Goal: Task Accomplishment & Management: Complete application form

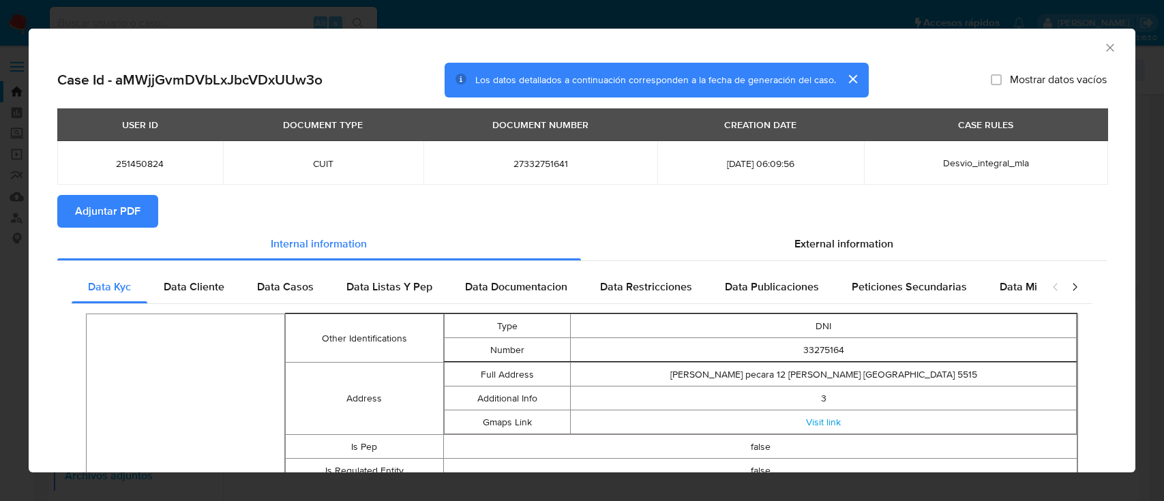
select select "10"
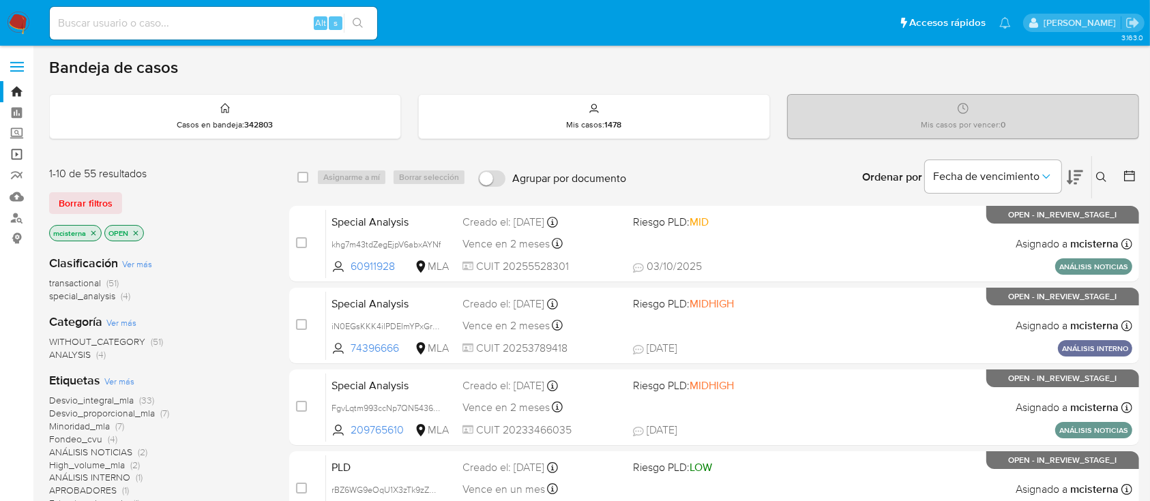
click at [22, 153] on link "Operaciones masivas" at bounding box center [81, 154] width 162 height 21
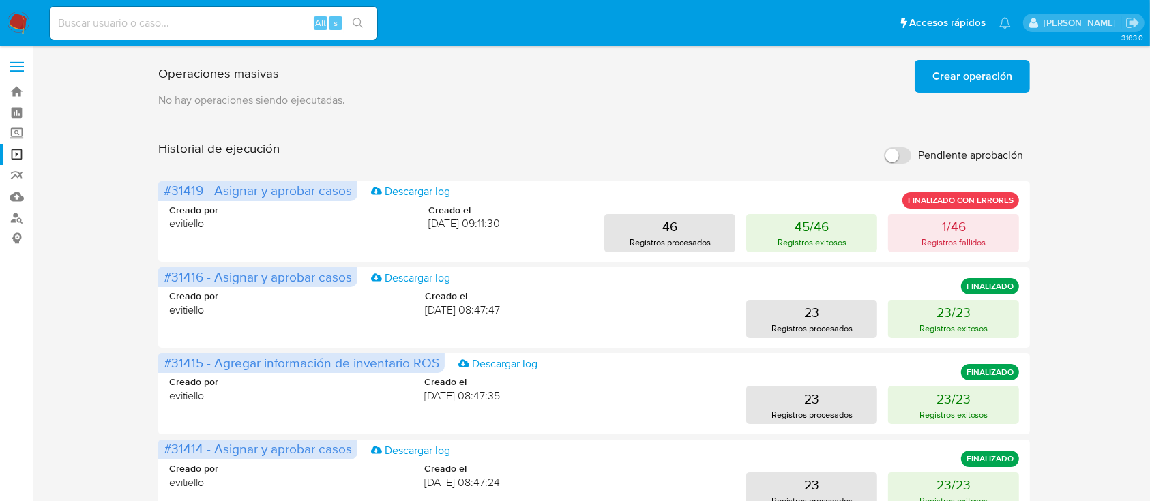
click at [954, 76] on span "Crear operación" at bounding box center [973, 76] width 80 height 30
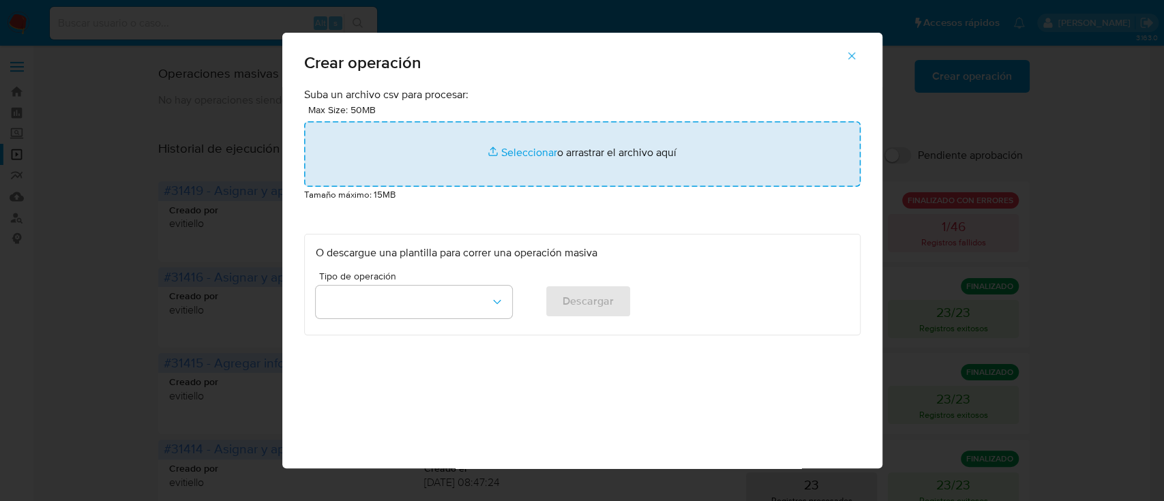
click at [426, 136] on input "file" at bounding box center [582, 153] width 557 height 65
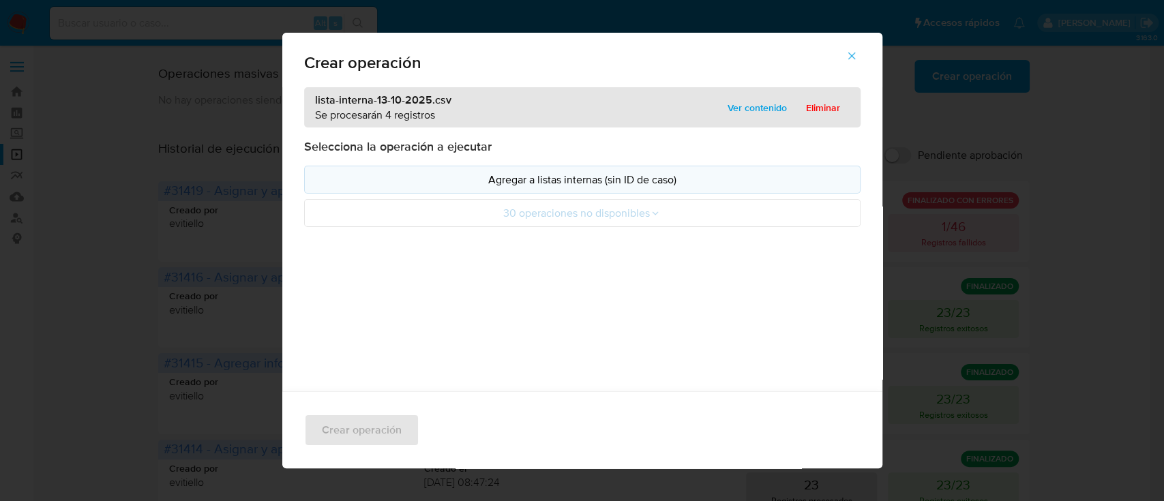
click at [351, 175] on p "Agregar a listas internas (sin ID de caso)" at bounding box center [582, 180] width 533 height 16
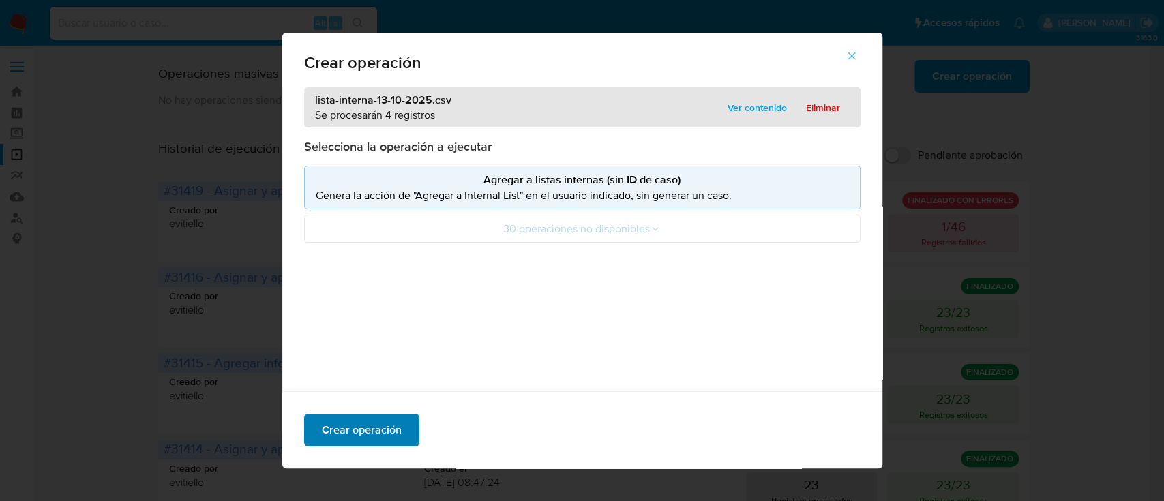
click at [329, 421] on span "Crear operación" at bounding box center [362, 430] width 80 height 30
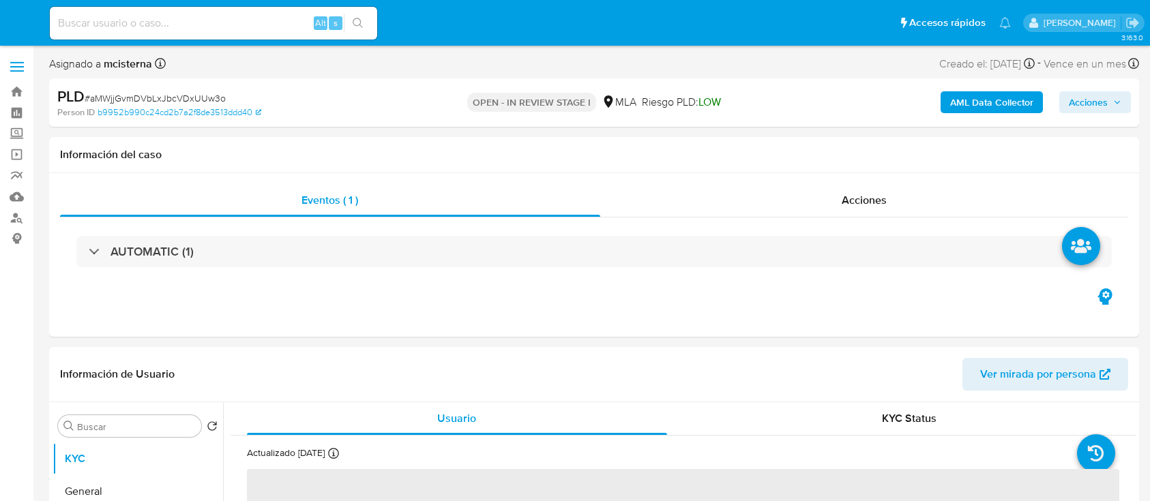
select select "10"
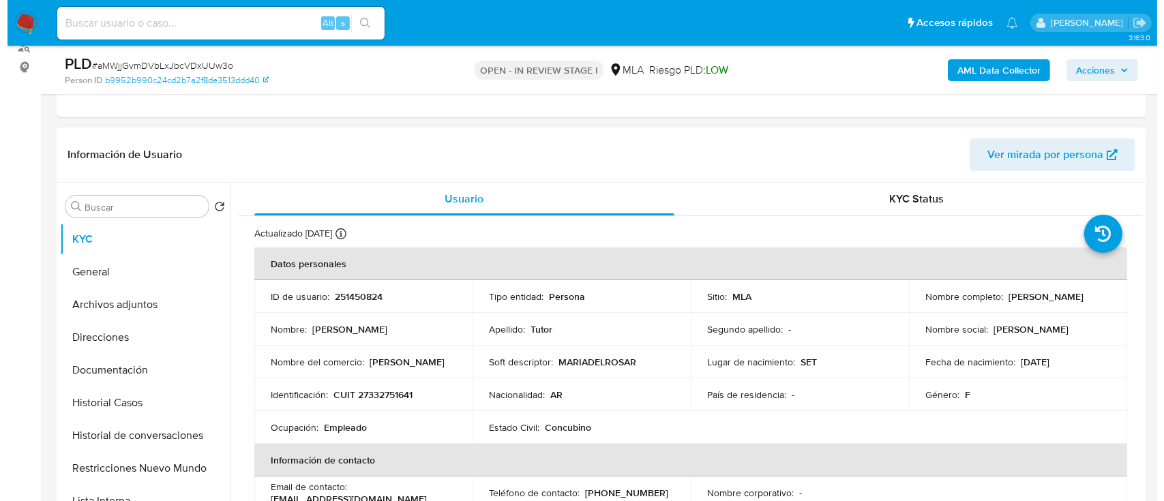
scroll to position [181, 0]
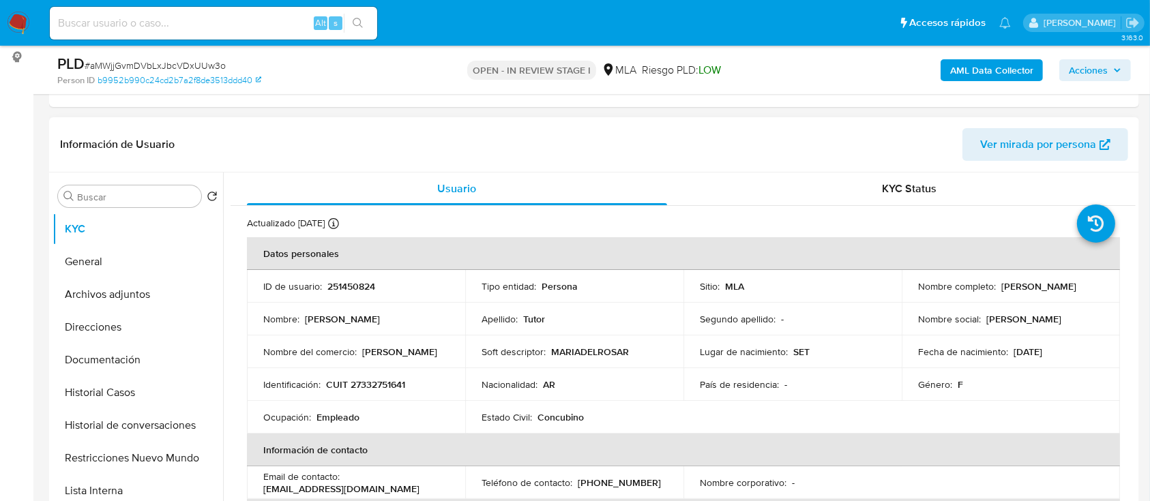
click at [374, 387] on p "CUIT 27332751641" at bounding box center [365, 385] width 79 height 12
copy p "27332751641"
click at [178, 423] on button "Historial de conversaciones" at bounding box center [133, 425] width 160 height 33
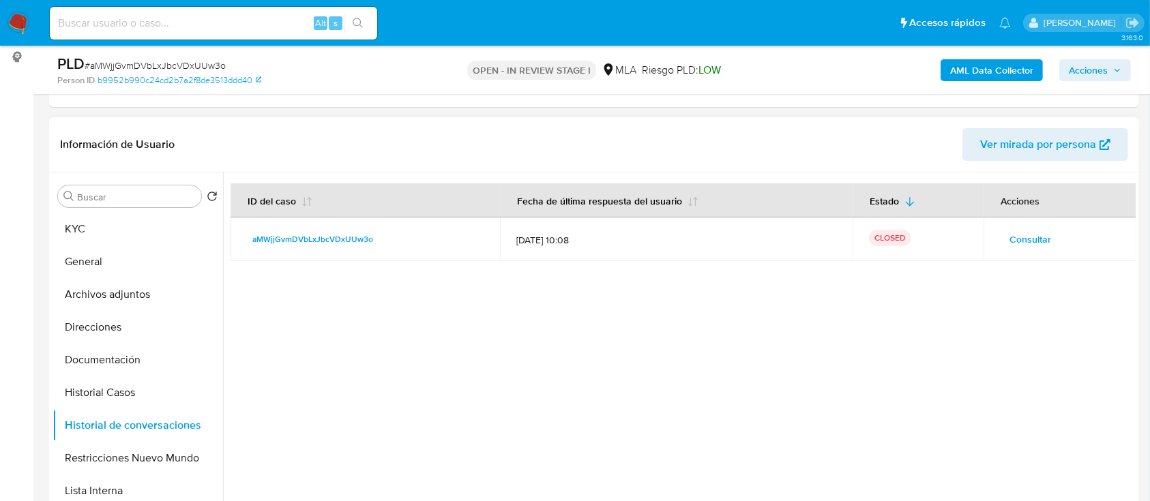
click at [1053, 242] on button "Consultar" at bounding box center [1030, 240] width 61 height 22
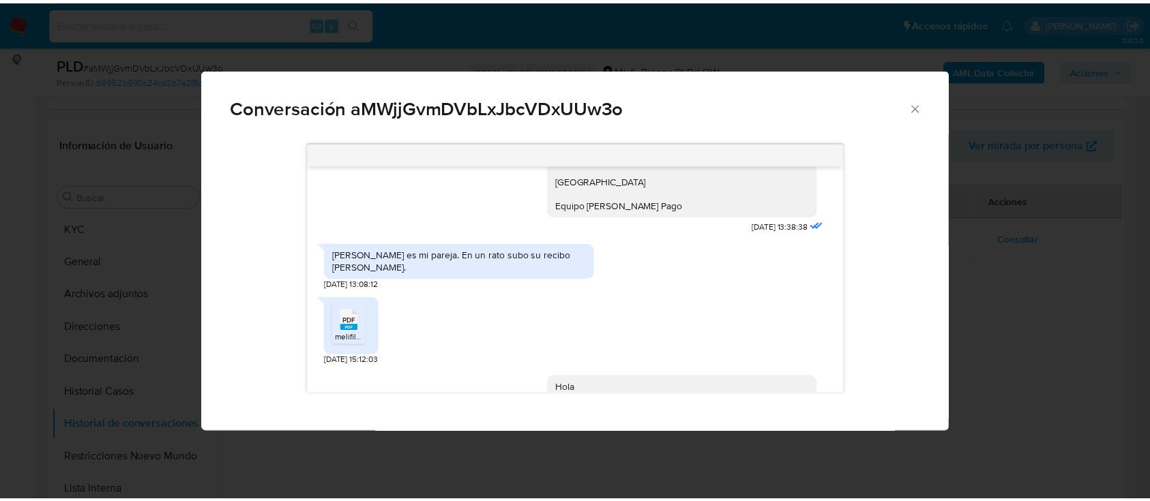
scroll to position [909, 0]
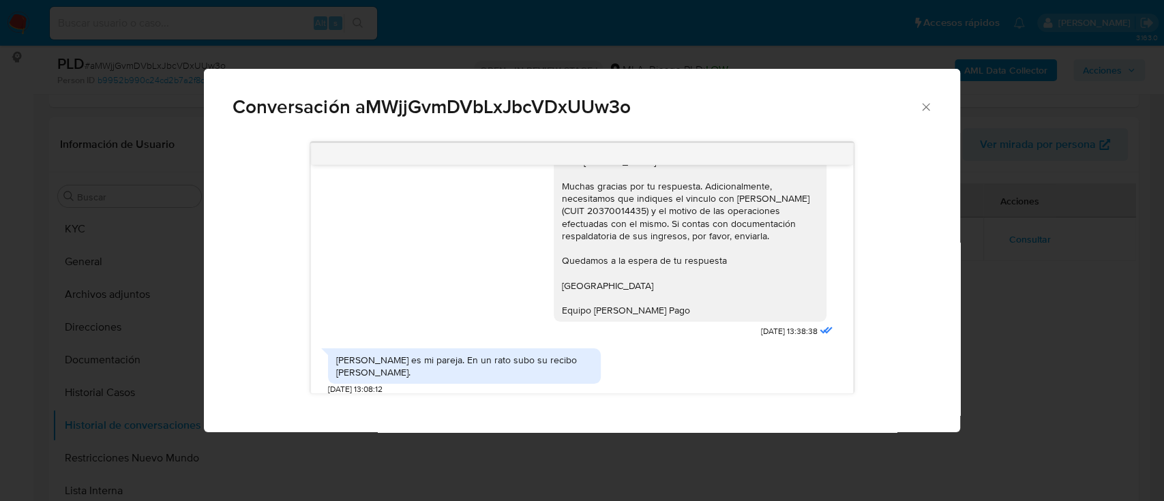
click at [207, 264] on div "17/09/2025 14:43:36 PDF PDF melifile2654939845302177330.pdf PDF PDF melifile239…" at bounding box center [582, 282] width 756 height 299
click at [141, 276] on div "Conversación aMWjjGvmDVbLxJbcVDxUUw3o 17/09/2025 14:43:36 PDF PDF melifile26549…" at bounding box center [582, 250] width 1164 height 501
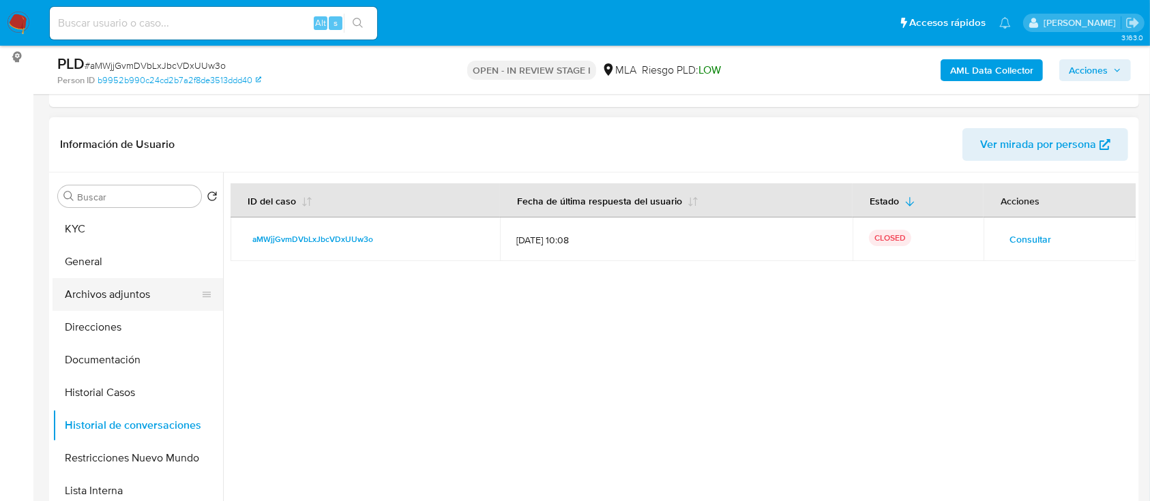
click at [145, 297] on button "Archivos adjuntos" at bounding box center [133, 294] width 160 height 33
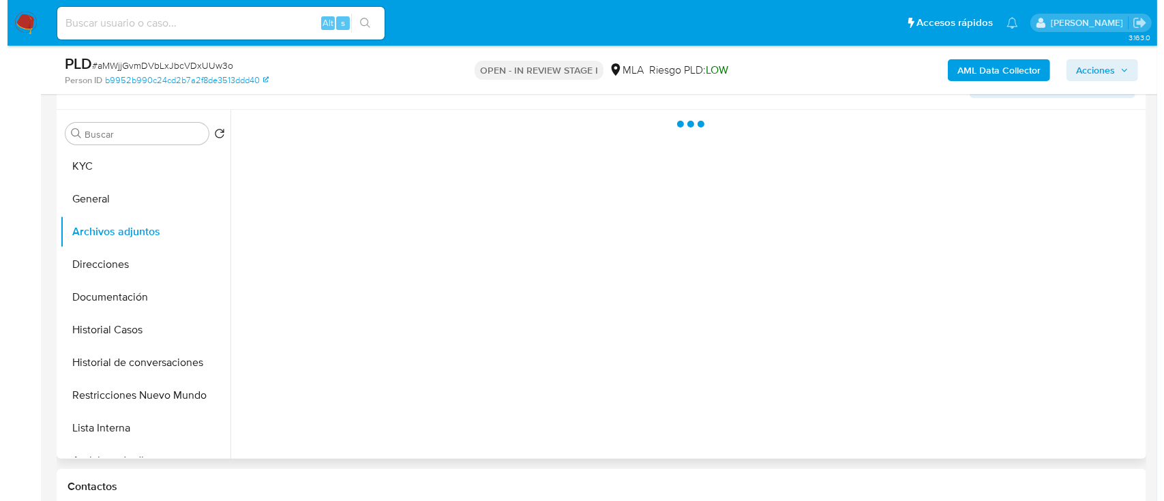
scroll to position [273, 0]
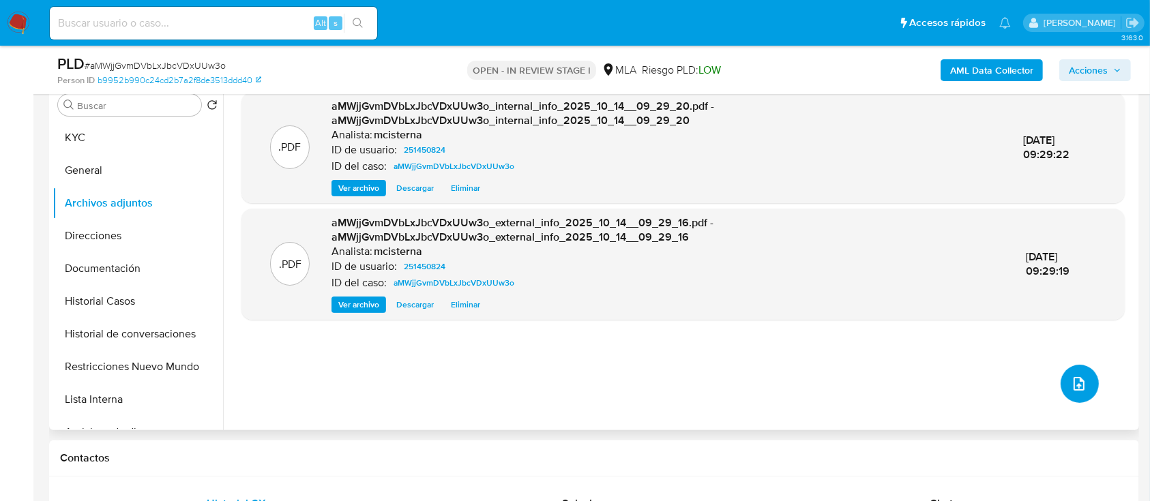
click at [1076, 389] on icon "upload-file" at bounding box center [1079, 384] width 16 height 16
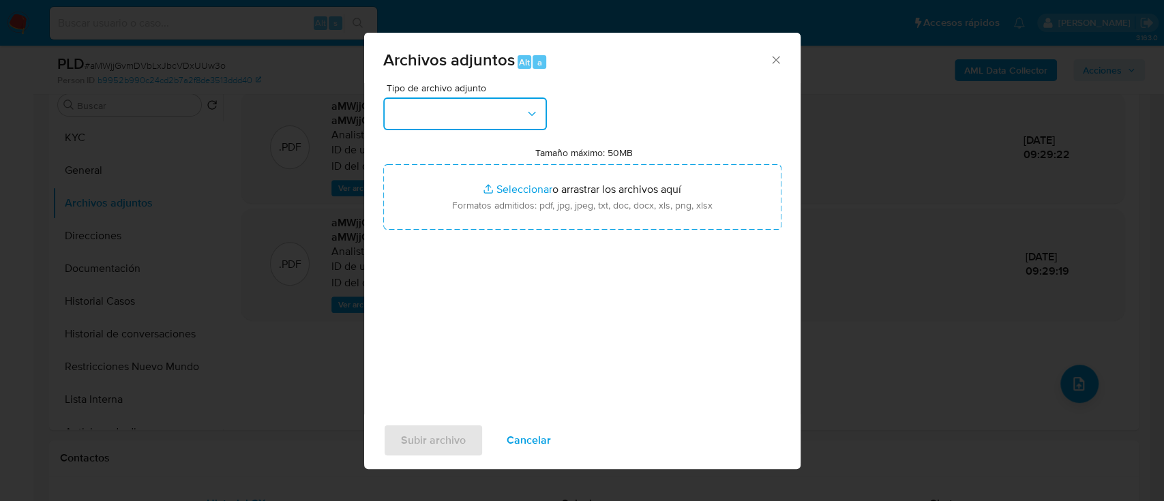
click at [427, 123] on button "button" at bounding box center [465, 114] width 164 height 33
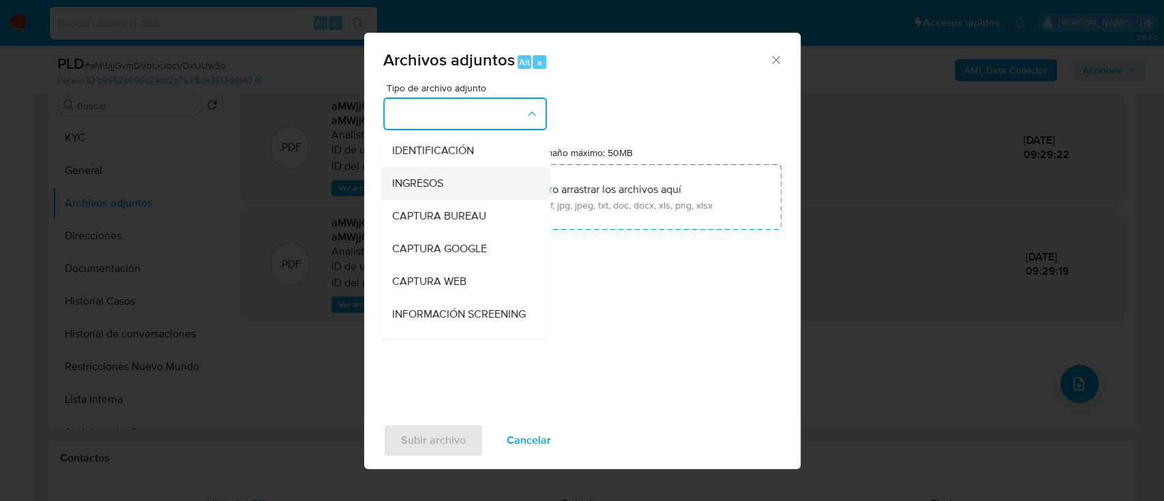
click at [441, 181] on span "INGRESOS" at bounding box center [417, 184] width 51 height 14
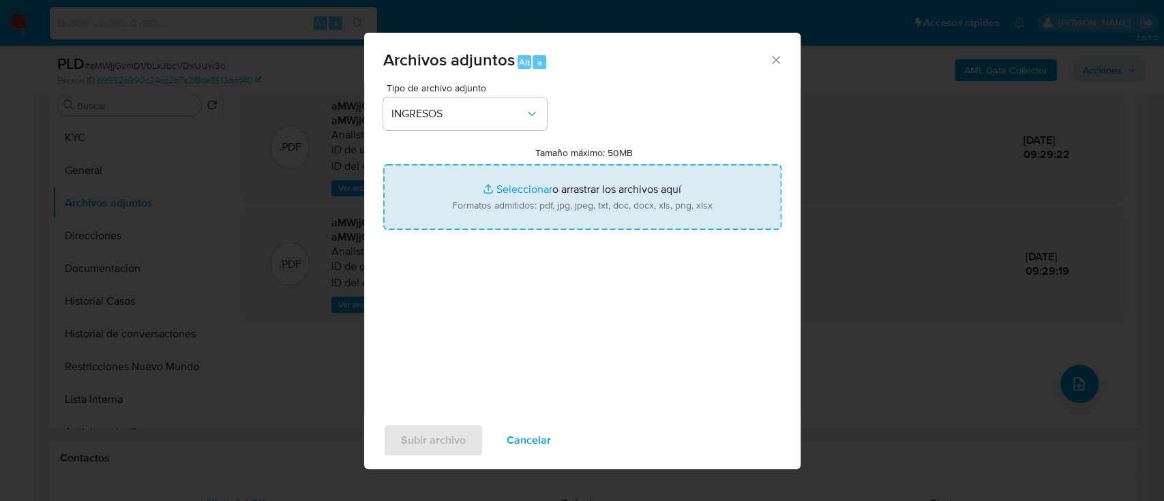
click at [453, 199] on input "Tamaño máximo: 50MB Seleccionar archivos" at bounding box center [582, 196] width 398 height 65
type input "C:\fakepath\Recibo de SAC 06-2025.pdf"
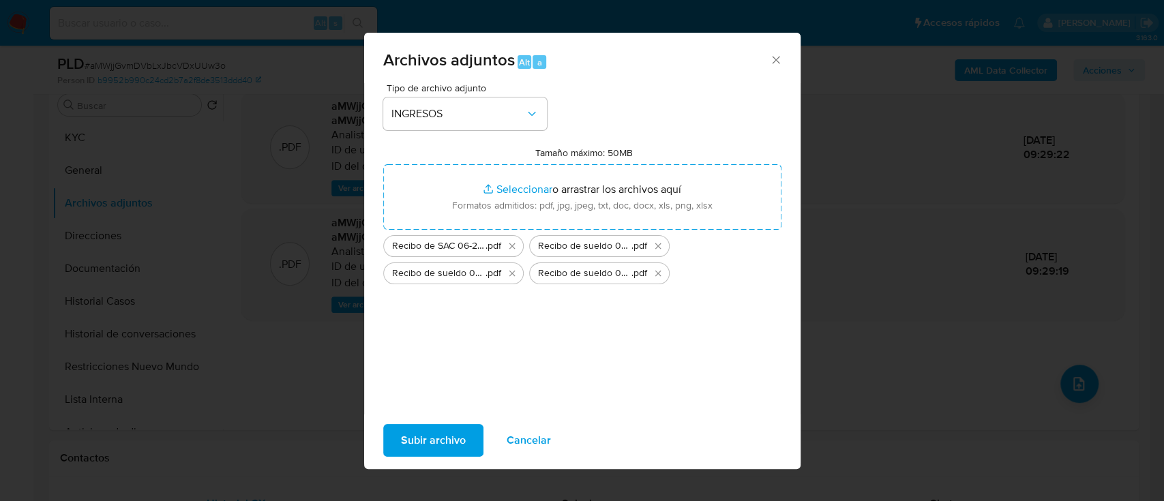
click at [453, 443] on span "Subir archivo" at bounding box center [433, 441] width 65 height 30
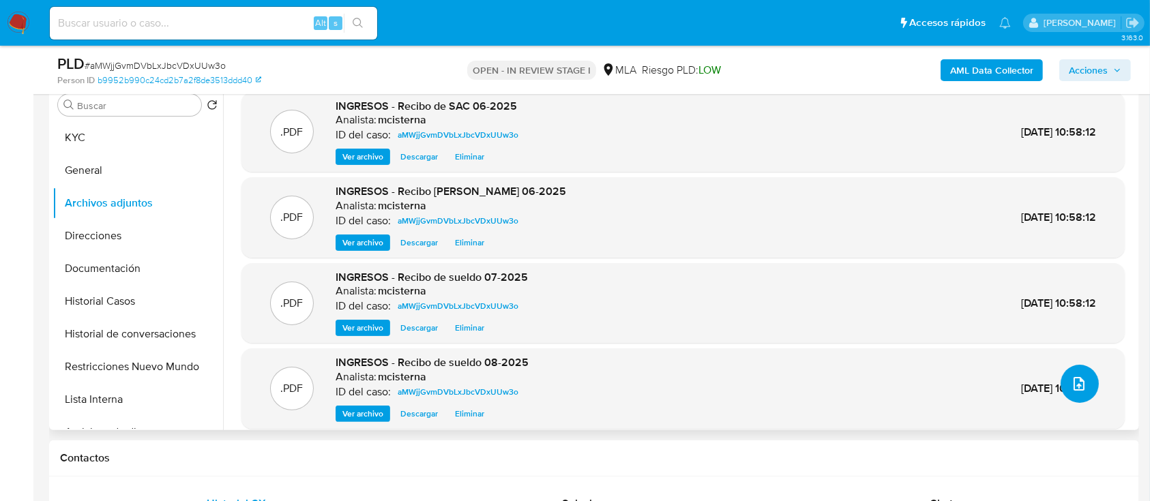
click at [1064, 368] on button "upload-file" at bounding box center [1080, 384] width 38 height 38
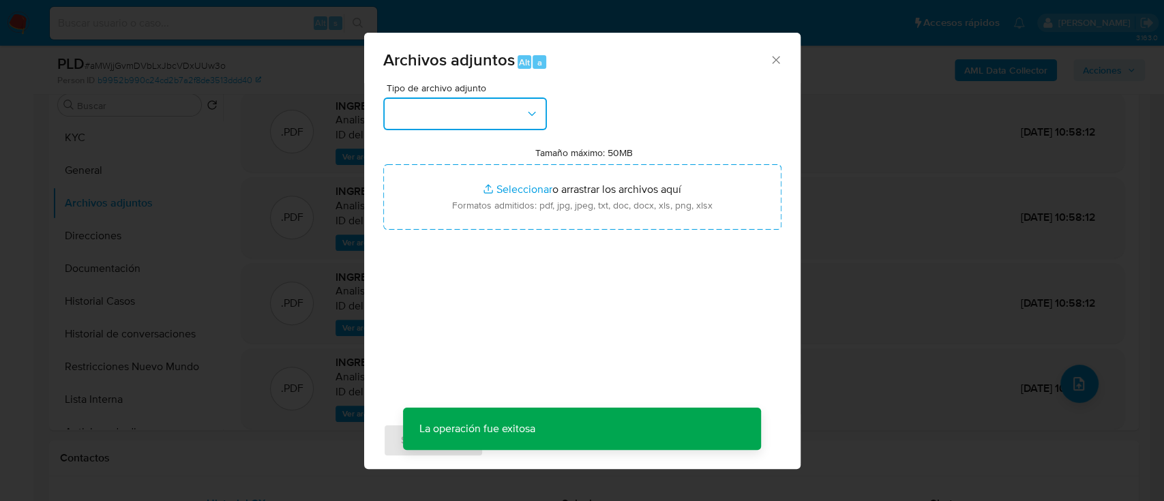
drag, startPoint x: 492, startPoint y: 98, endPoint x: 488, endPoint y: 106, distance: 8.9
click at [490, 98] on button "button" at bounding box center [465, 114] width 164 height 33
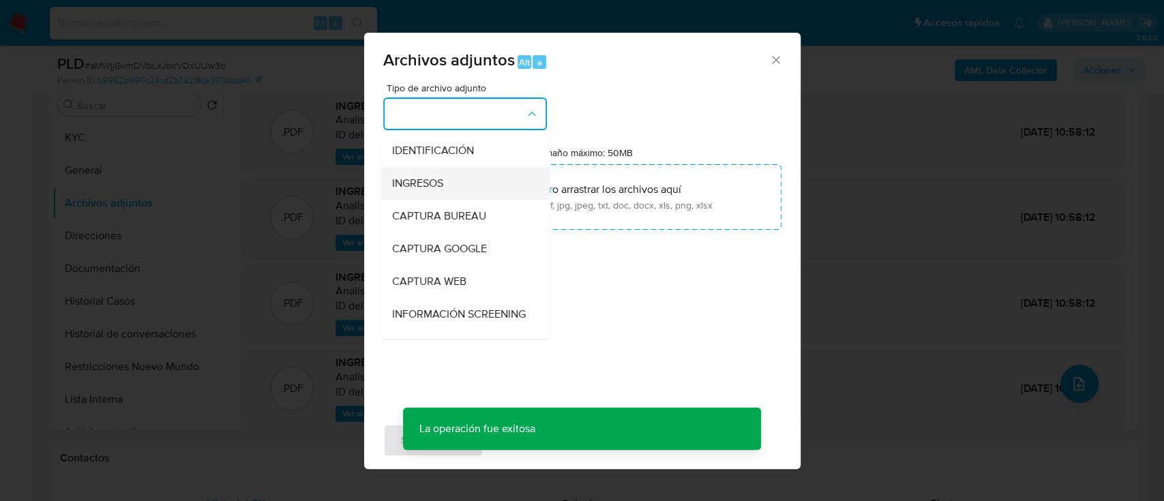
click at [458, 169] on div "INGRESOS" at bounding box center [461, 183] width 139 height 33
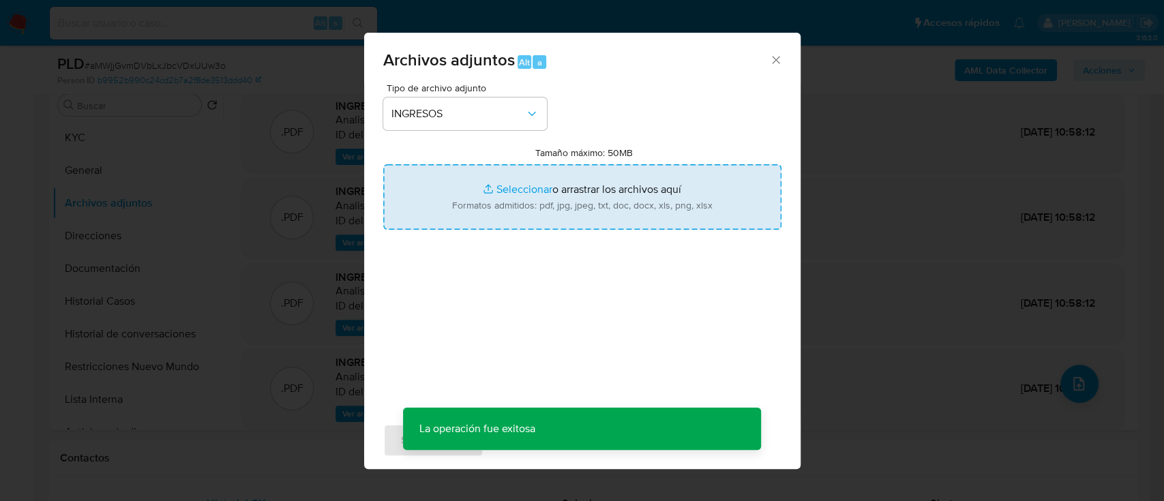
click at [489, 179] on input "Tamaño máximo: 50MB Seleccionar archivos" at bounding box center [582, 196] width 398 height 65
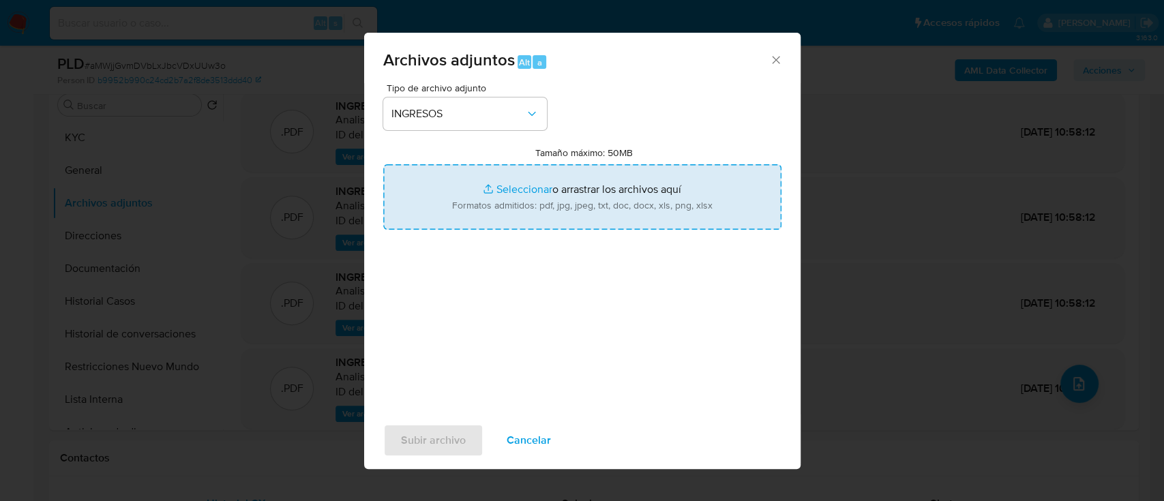
type input "C:\fakepath\Recibo de sueldo 08-2025 (DIAZ).pdf"
click at [435, 443] on span "Subir archivo" at bounding box center [433, 441] width 65 height 30
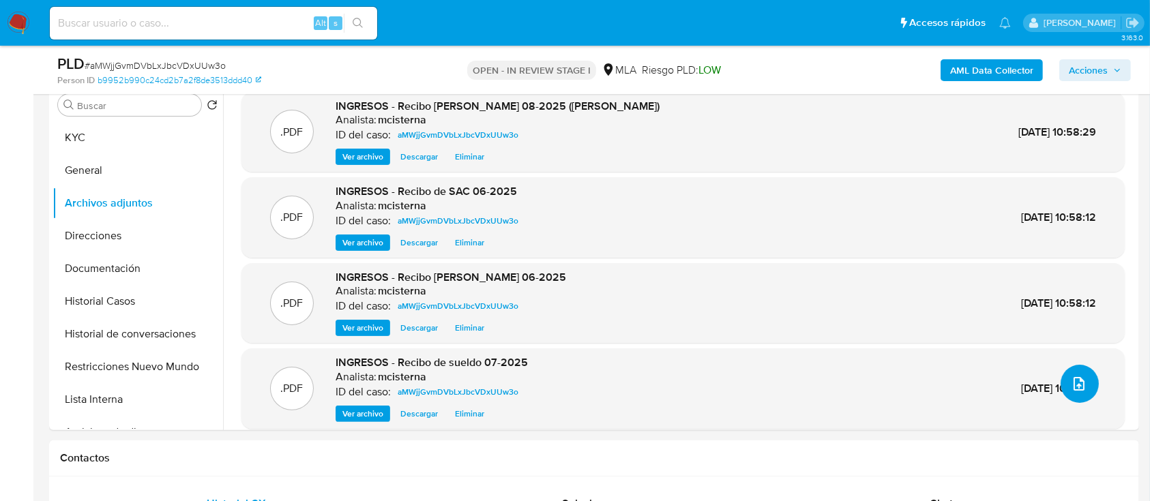
click at [1071, 376] on icon "upload-file" at bounding box center [1079, 384] width 16 height 16
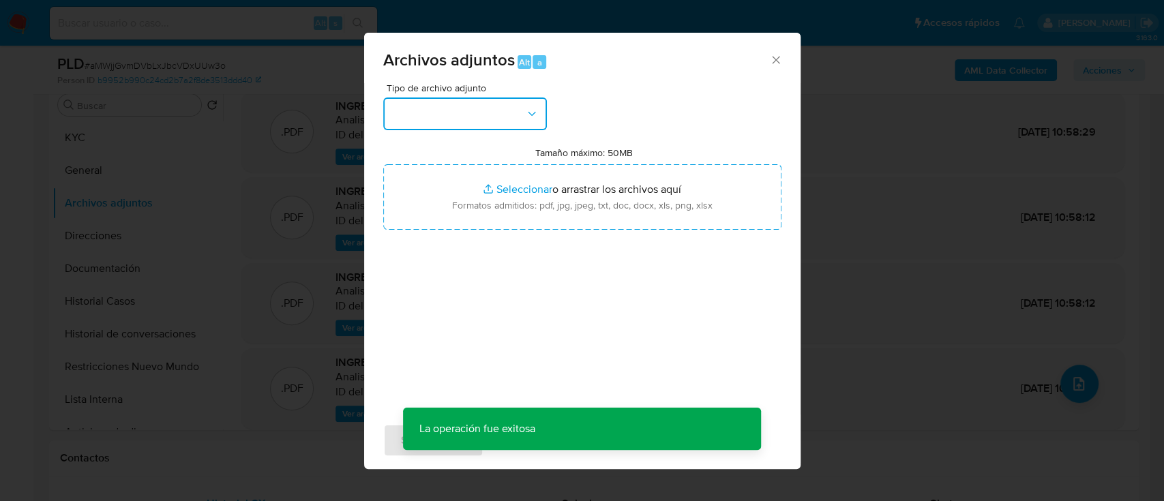
click at [425, 104] on button "button" at bounding box center [465, 114] width 164 height 33
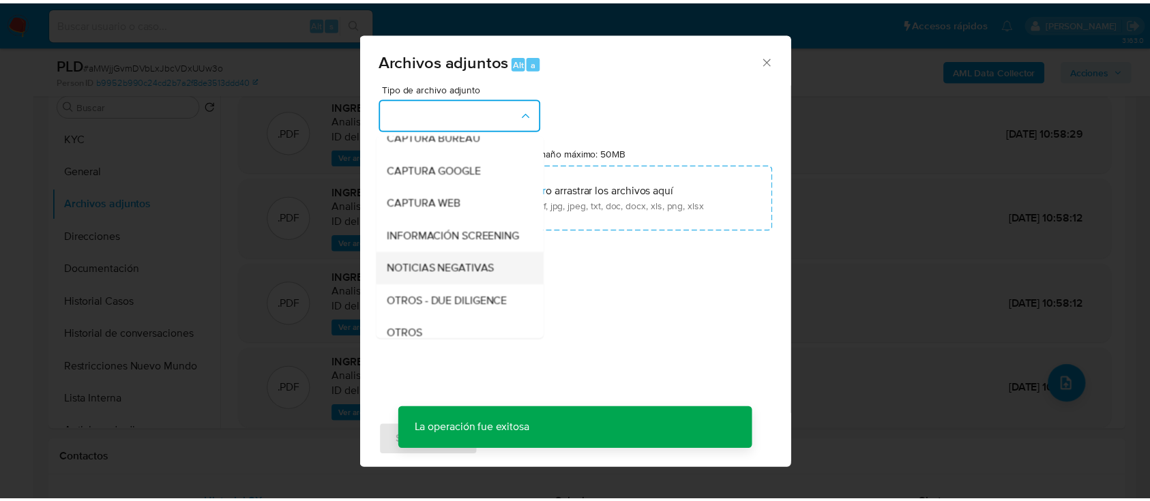
scroll to position [181, 0]
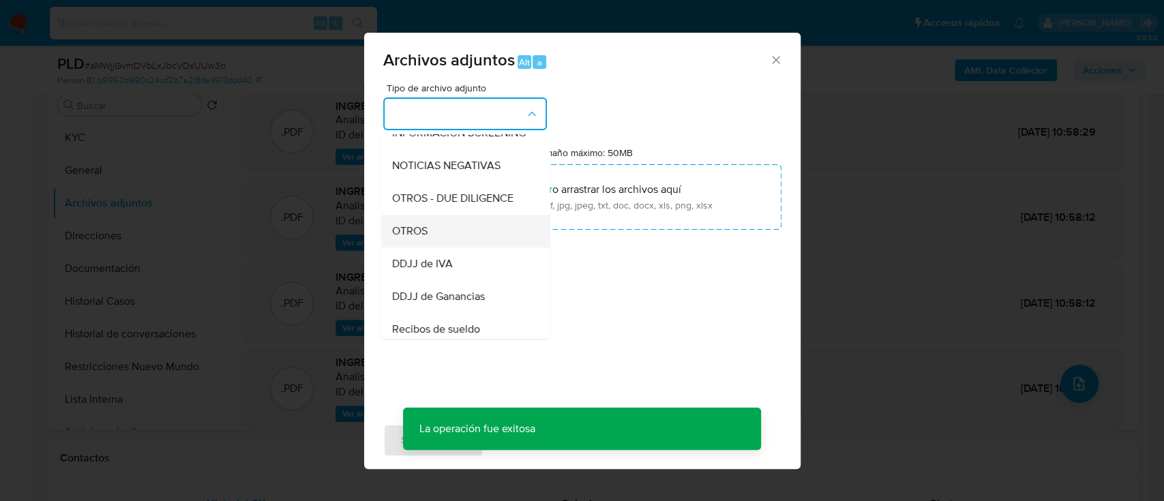
click at [448, 242] on div "OTROS" at bounding box center [461, 231] width 139 height 33
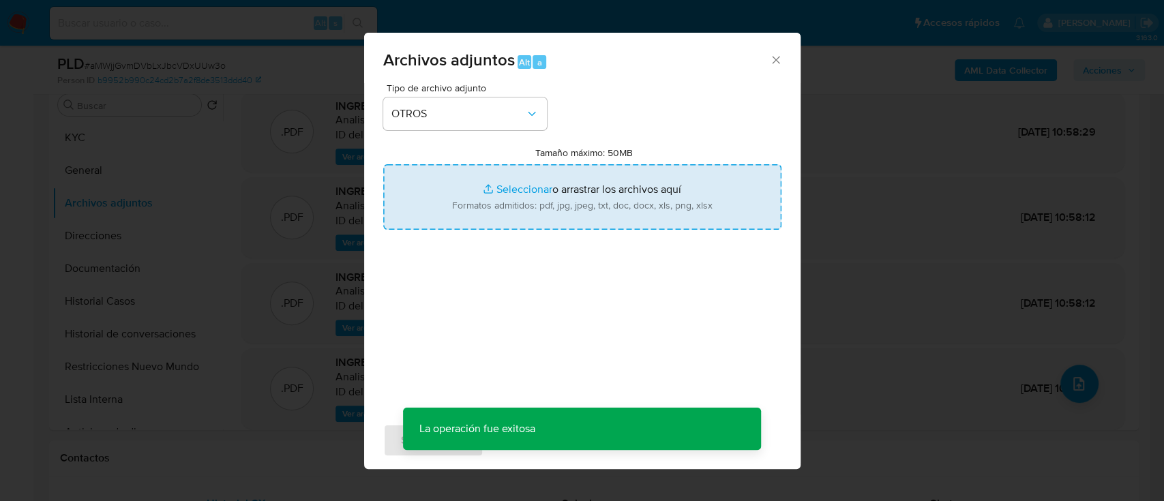
click at [518, 206] on input "Tamaño máximo: 50MB Seleccionar archivos" at bounding box center [582, 196] width 398 height 65
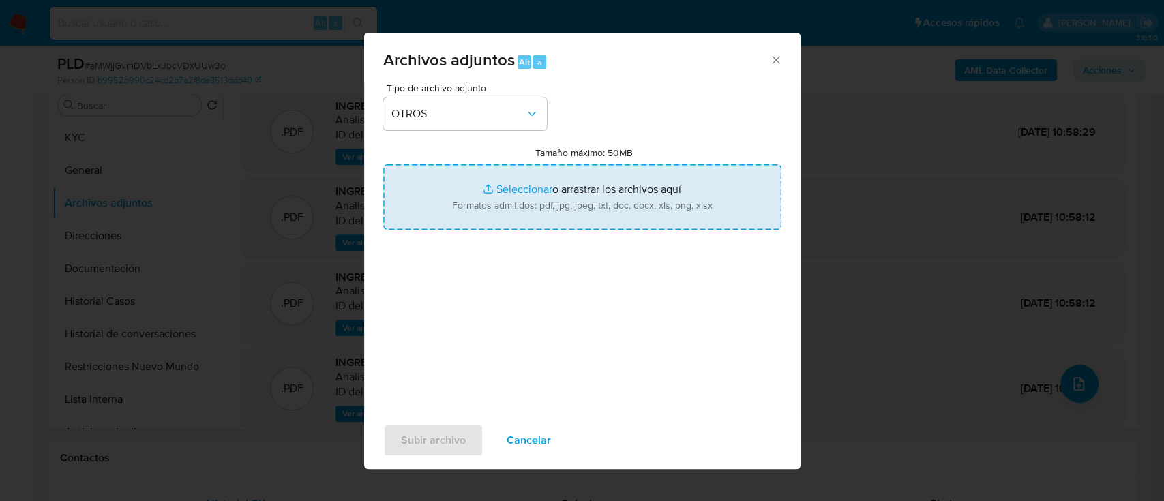
type input "C:\fakepath\Caselog aMWjjGvmDVbLxJbcVDxUUw3o_2025_09_18_05_20_44.docx"
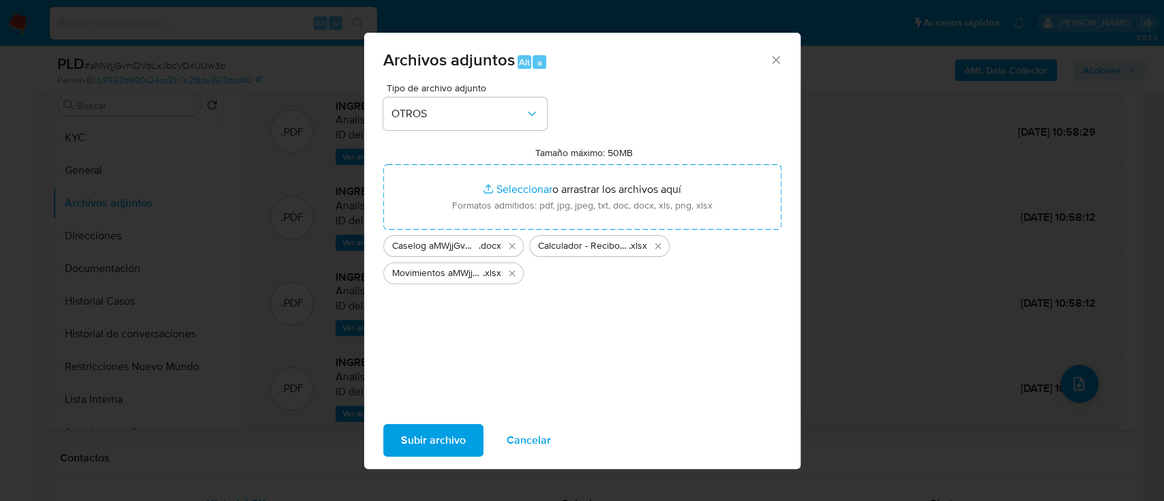
click at [434, 434] on span "Subir archivo" at bounding box center [433, 441] width 65 height 30
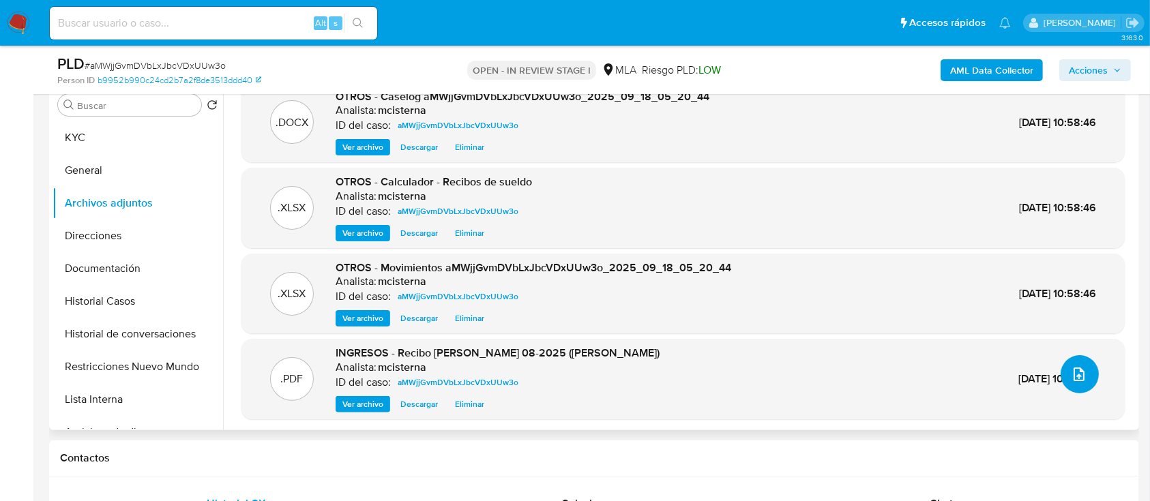
scroll to position [11, 0]
click at [1083, 64] on span "Acciones" at bounding box center [1088, 70] width 39 height 22
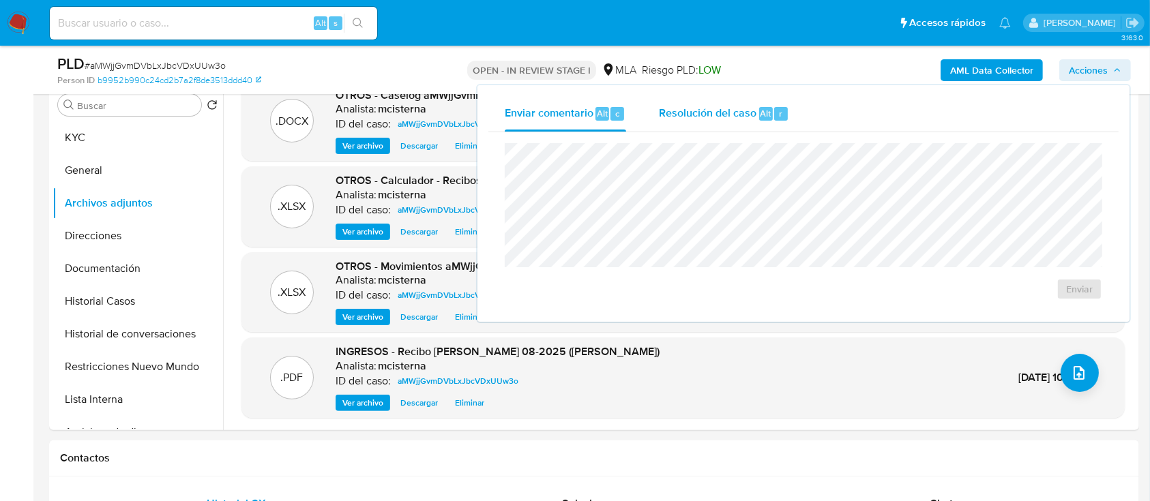
click at [688, 103] on div "Resolución del caso Alt r" at bounding box center [724, 113] width 130 height 35
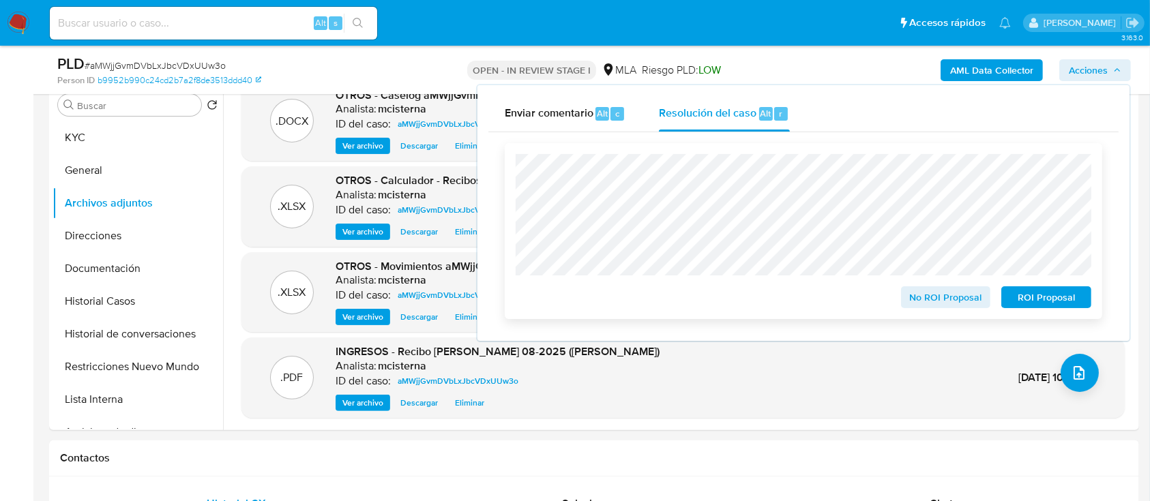
click at [956, 298] on span "No ROI Proposal" at bounding box center [946, 297] width 71 height 19
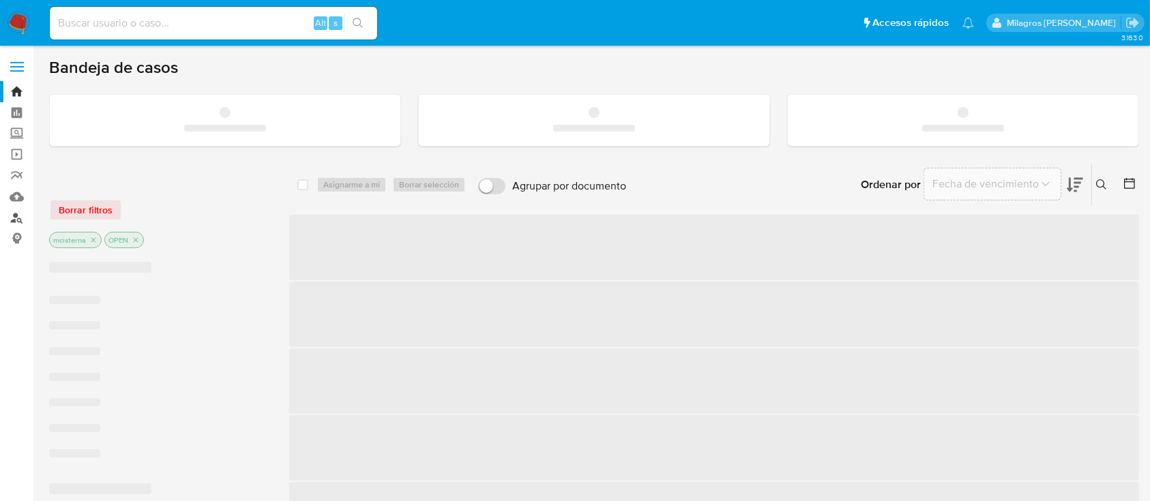
click at [16, 219] on link "Buscador de personas" at bounding box center [81, 217] width 162 height 21
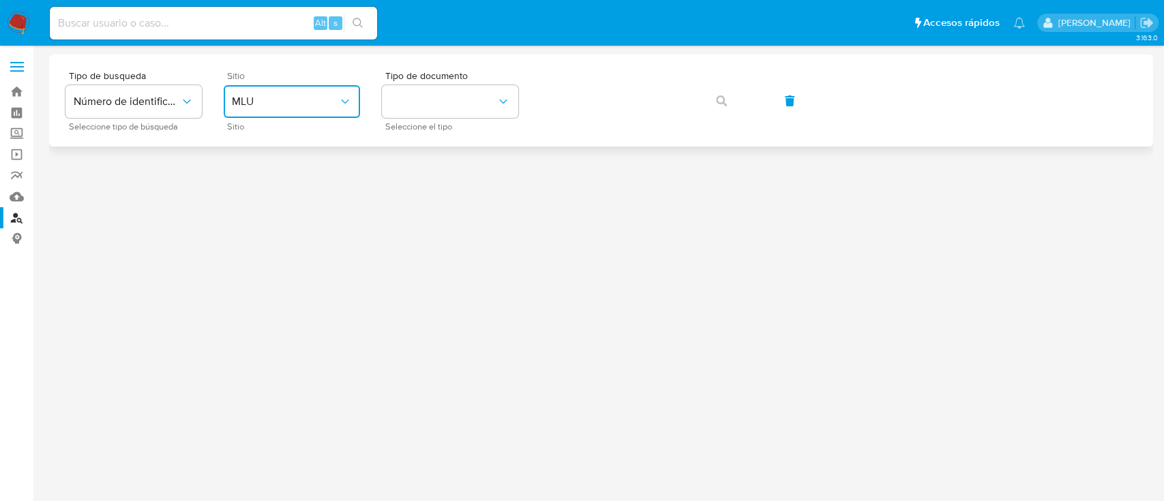
click at [270, 104] on span "MLU" at bounding box center [285, 102] width 106 height 14
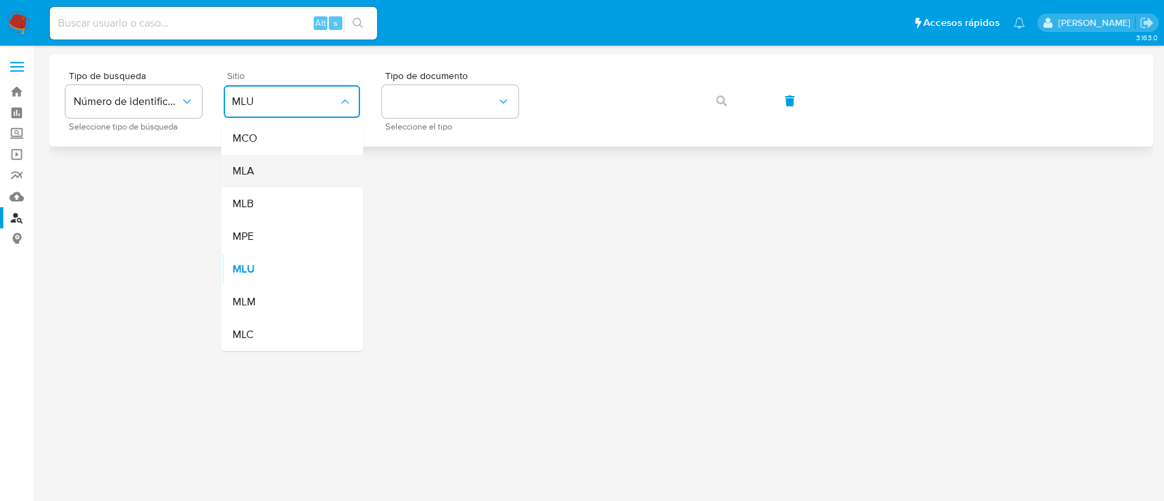
click at [277, 164] on div "MLA" at bounding box center [288, 171] width 112 height 33
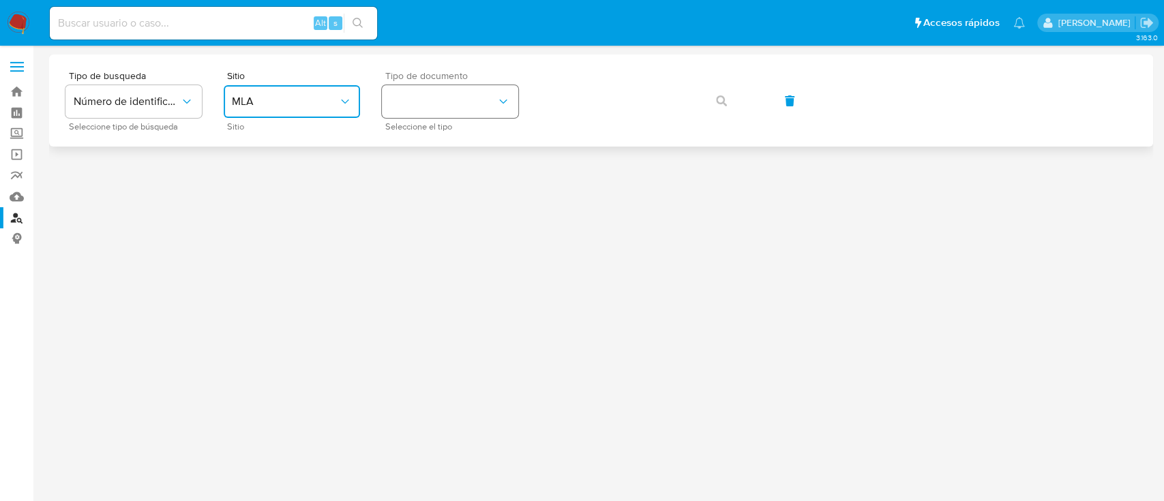
click at [421, 89] on button "identificationType" at bounding box center [450, 101] width 136 height 33
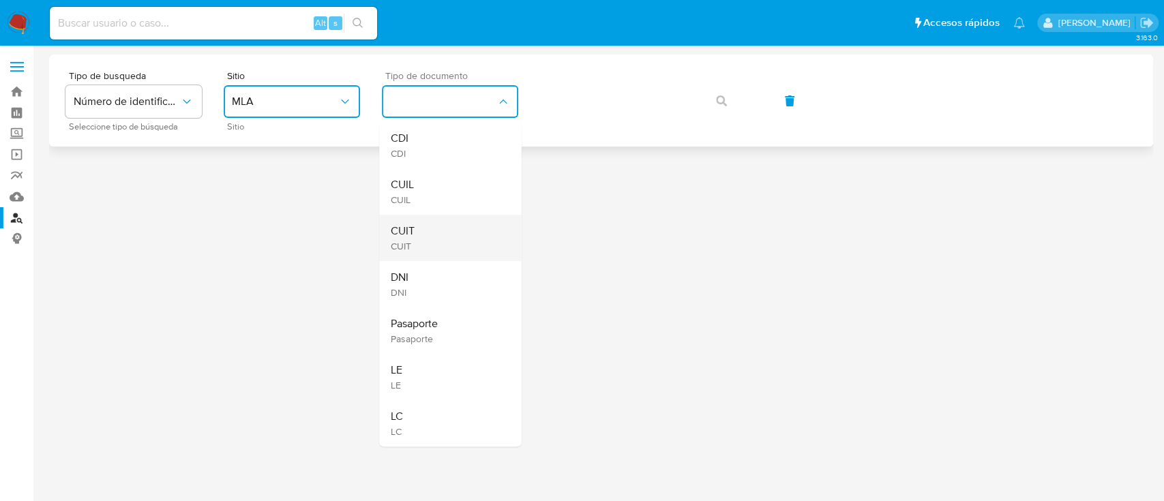
click at [437, 260] on div "CUIT CUIT" at bounding box center [446, 238] width 112 height 46
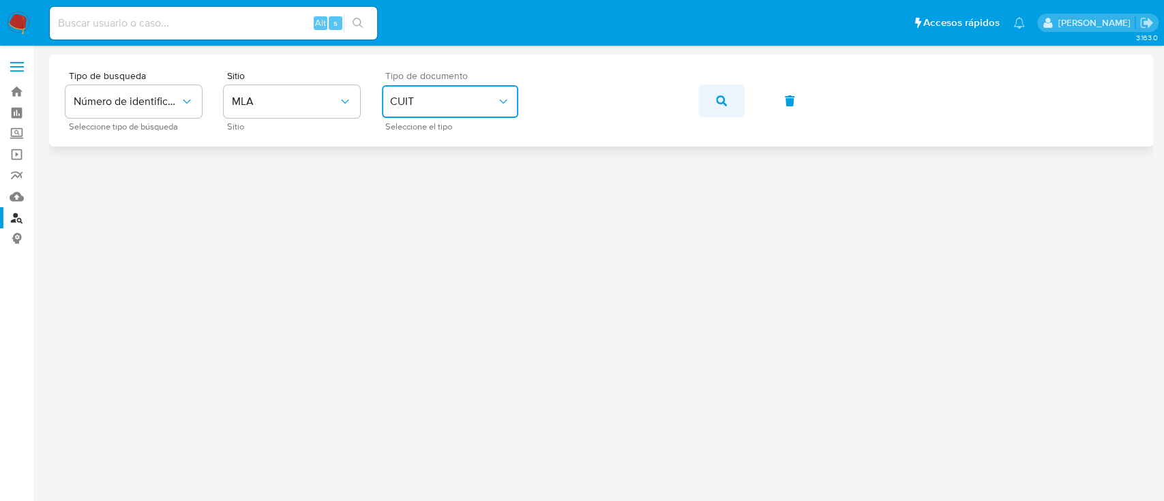
click at [712, 99] on button "button" at bounding box center [722, 101] width 46 height 33
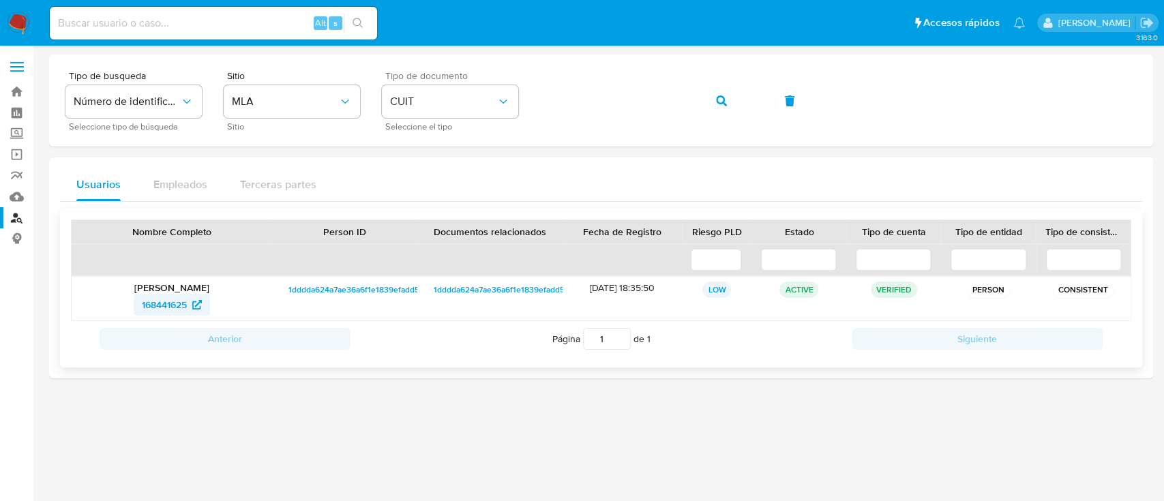
click at [149, 304] on span "168441625" at bounding box center [164, 305] width 45 height 22
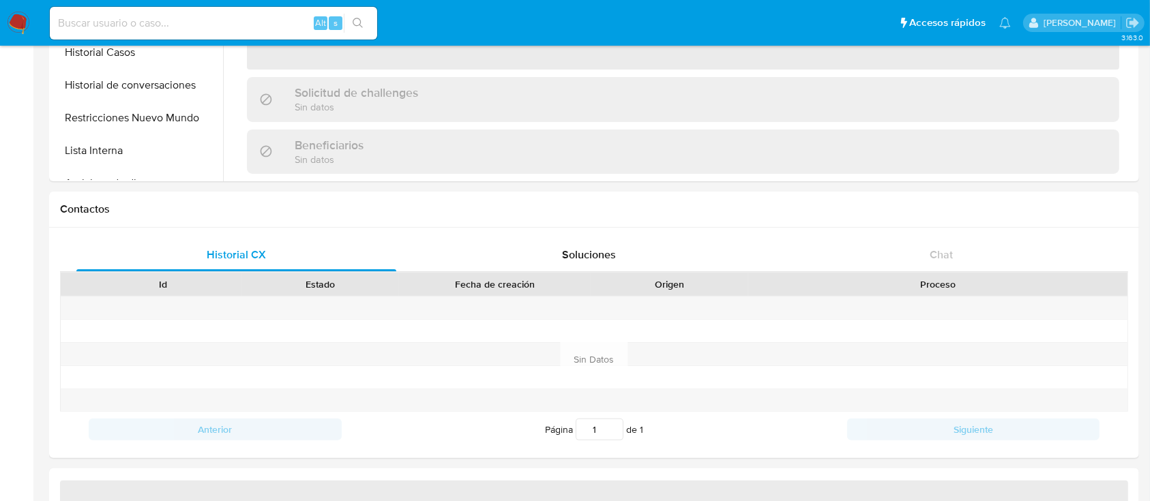
scroll to position [91, 0]
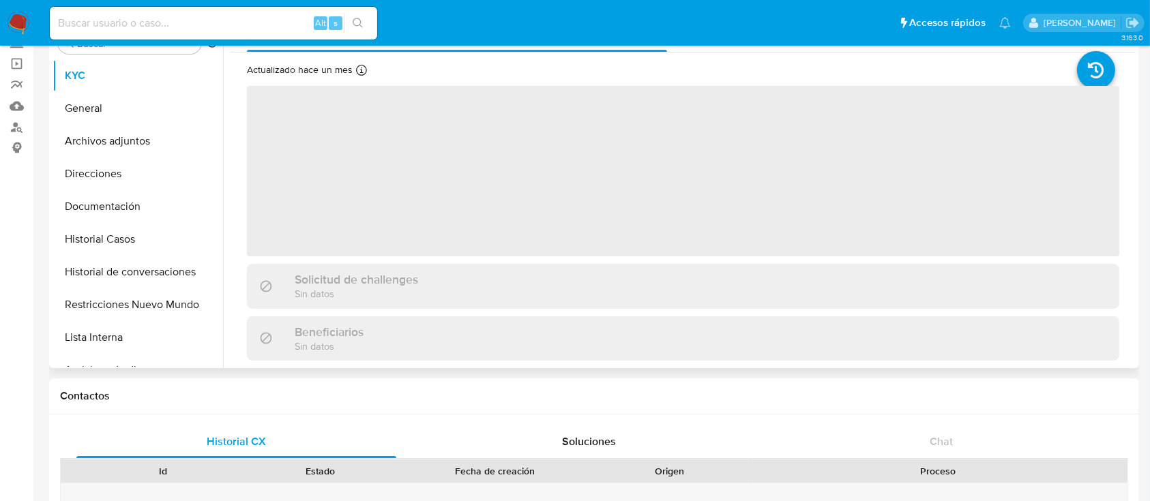
select select "10"
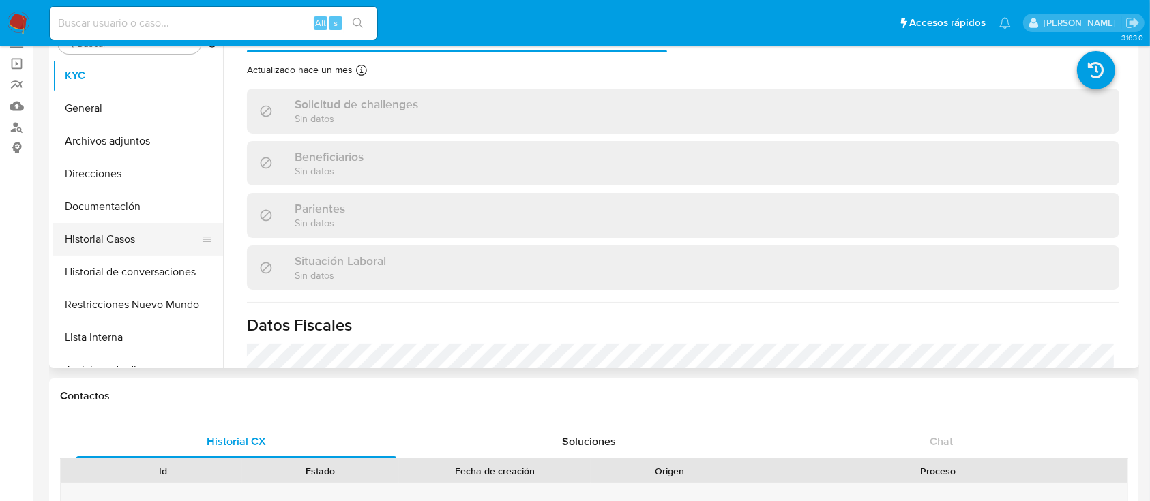
click at [147, 240] on button "Historial Casos" at bounding box center [133, 239] width 160 height 33
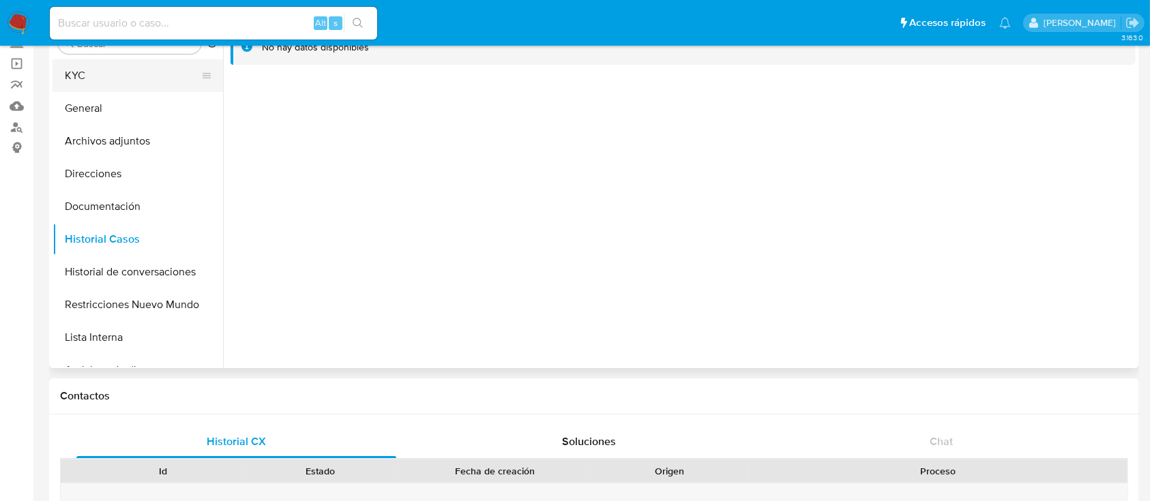
click at [87, 75] on button "KYC" at bounding box center [133, 75] width 160 height 33
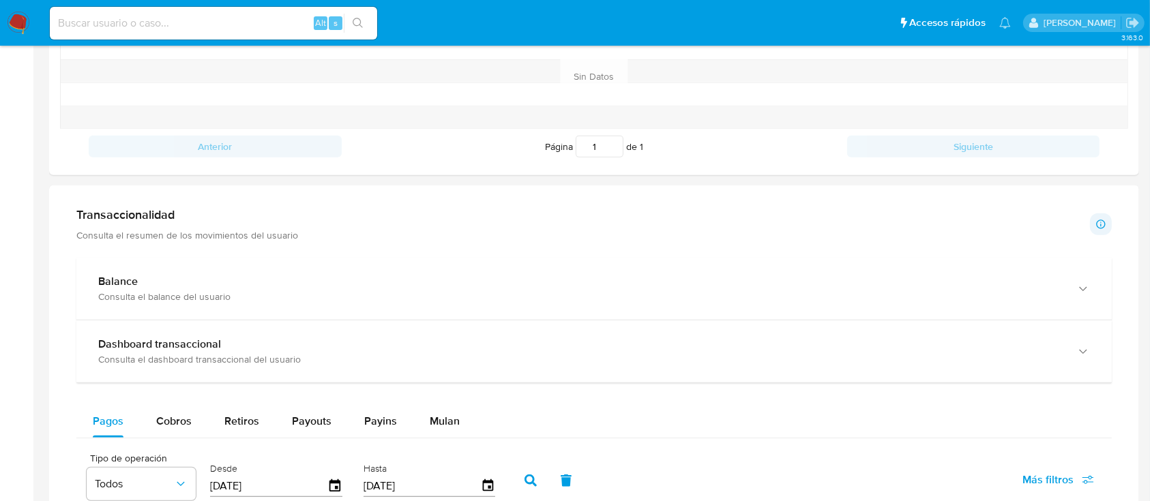
scroll to position [636, 0]
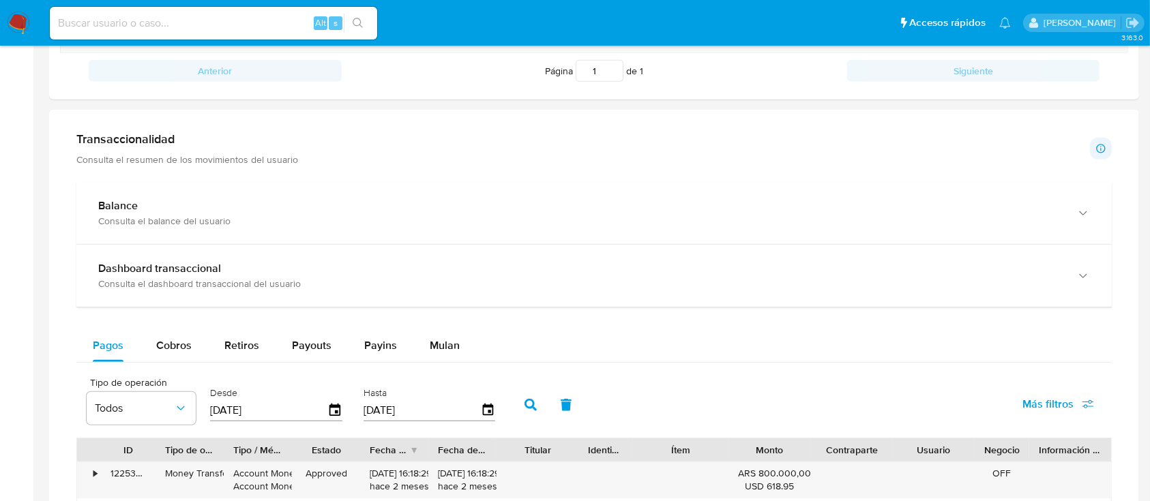
click at [460, 340] on button "Mulan" at bounding box center [444, 345] width 63 height 33
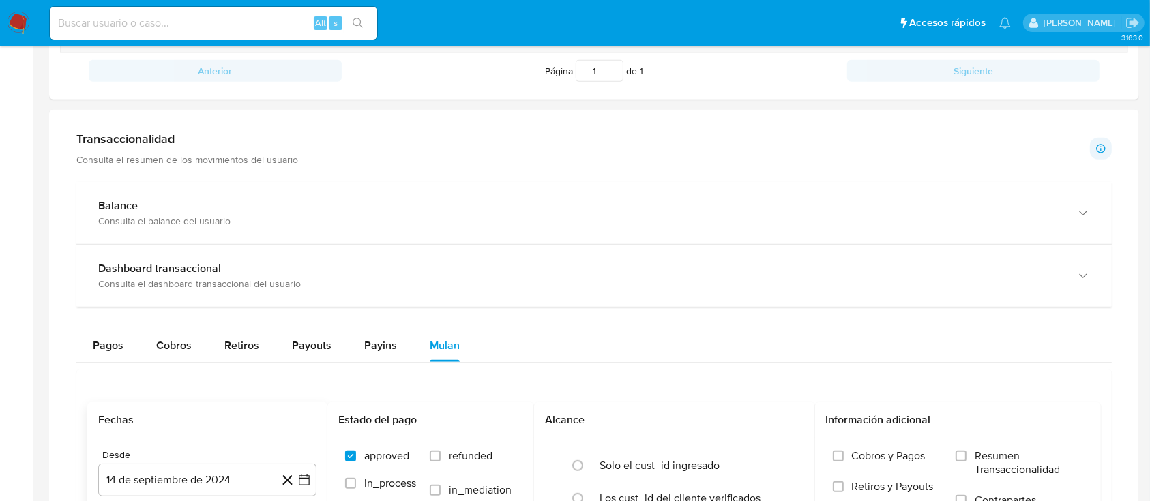
scroll to position [727, 0]
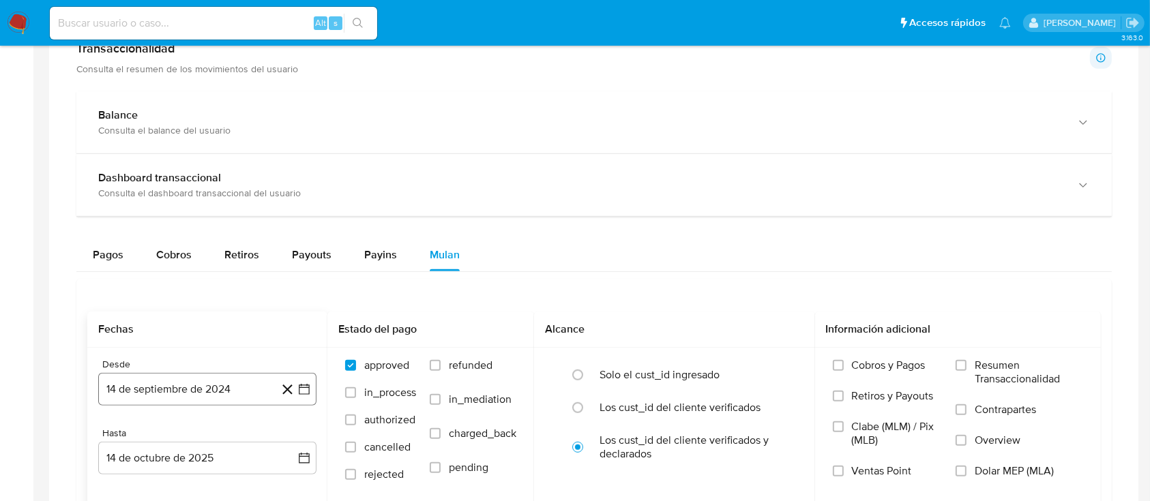
click at [204, 391] on button "14 de septiembre de 2024" at bounding box center [207, 389] width 218 height 33
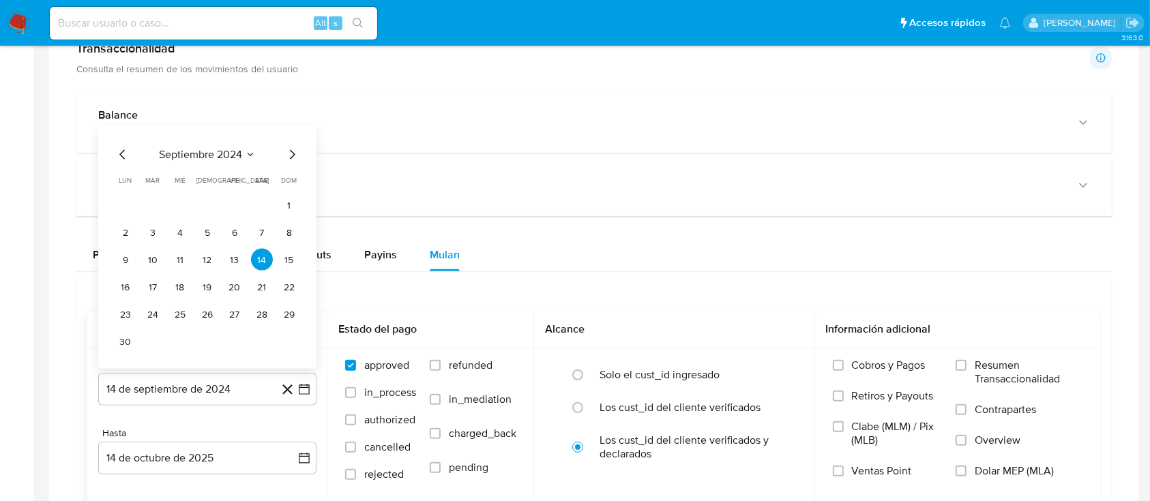
click at [222, 158] on span "septiembre 2024" at bounding box center [200, 155] width 83 height 14
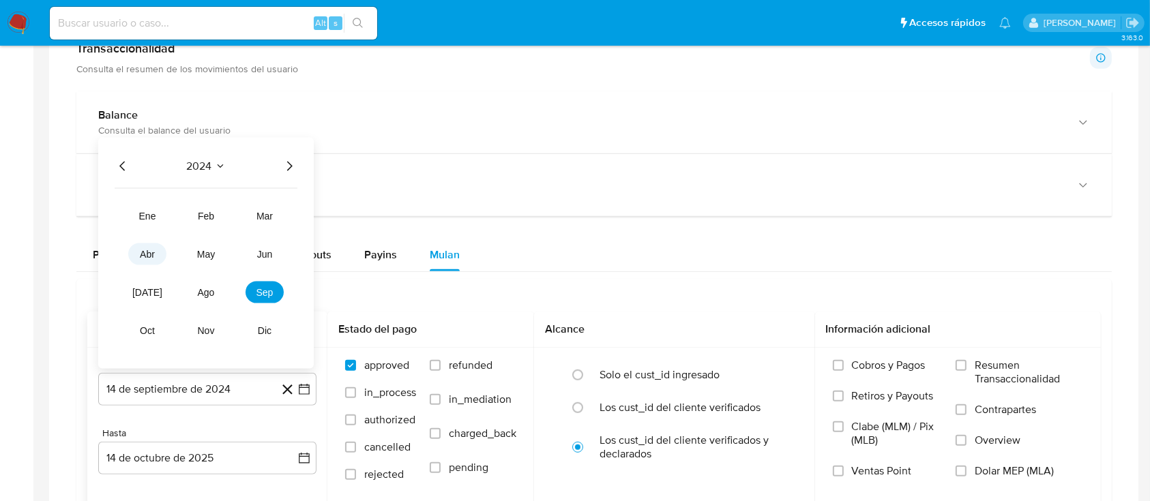
click at [148, 244] on button "abr" at bounding box center [147, 255] width 38 height 22
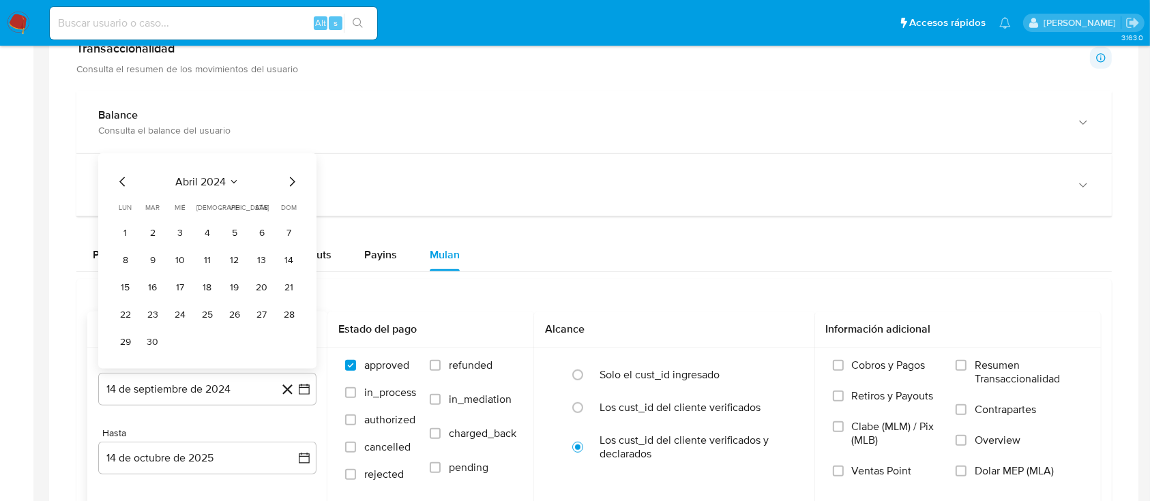
click at [216, 185] on span "abril 2024" at bounding box center [200, 182] width 50 height 14
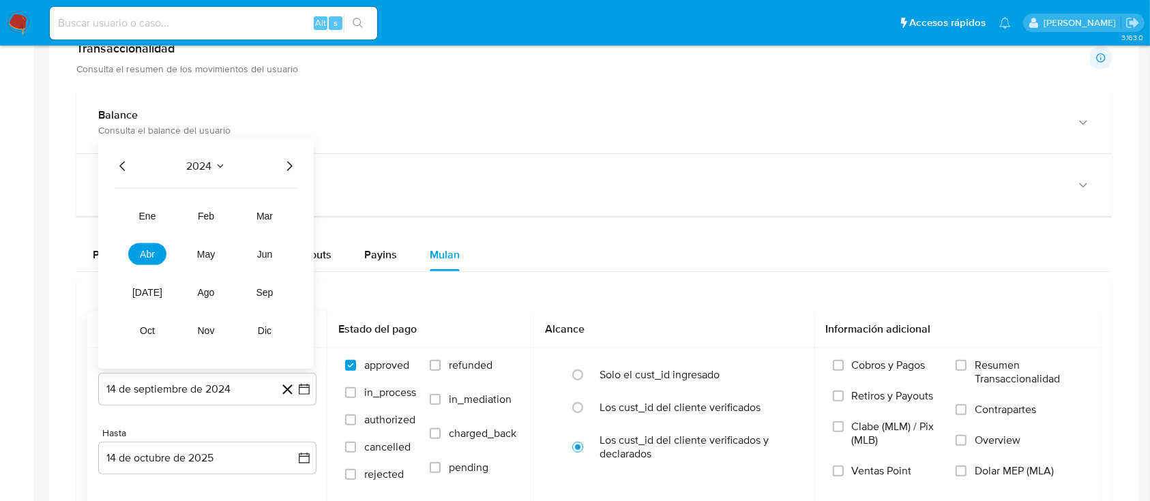
click at [295, 161] on icon "Año siguiente" at bounding box center [289, 166] width 16 height 16
click at [141, 252] on span "abr" at bounding box center [147, 254] width 15 height 11
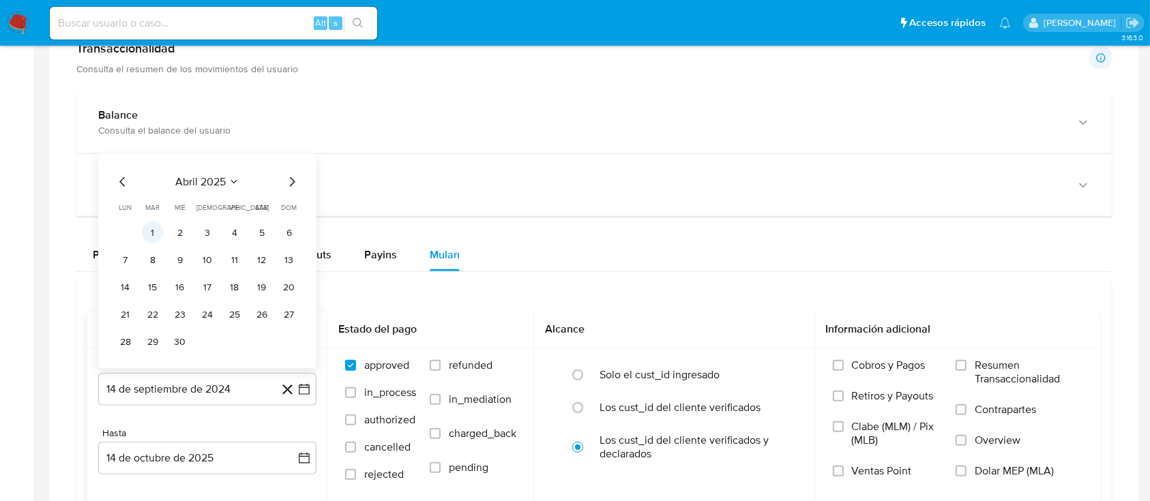
click at [152, 232] on button "1" at bounding box center [153, 233] width 22 height 22
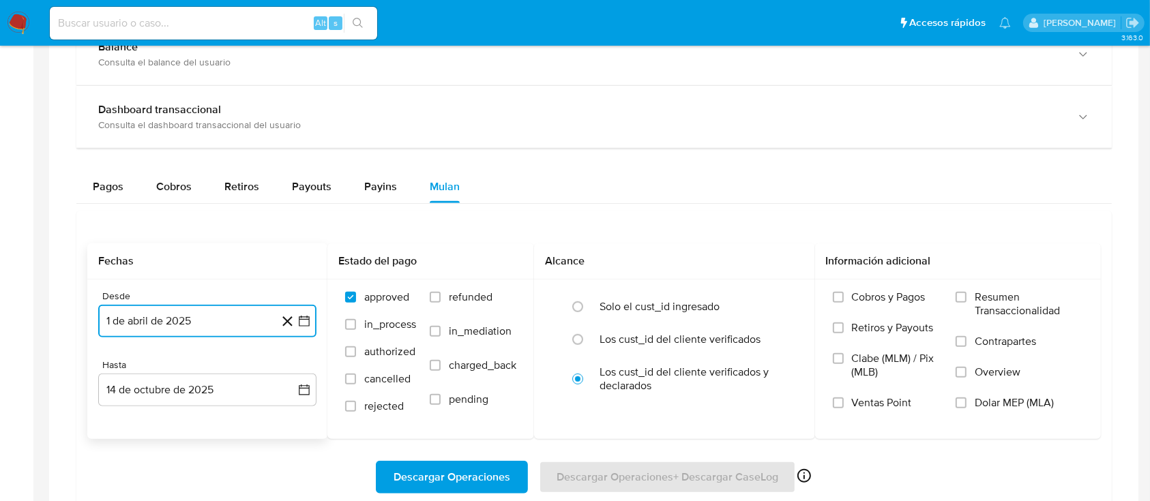
scroll to position [909, 0]
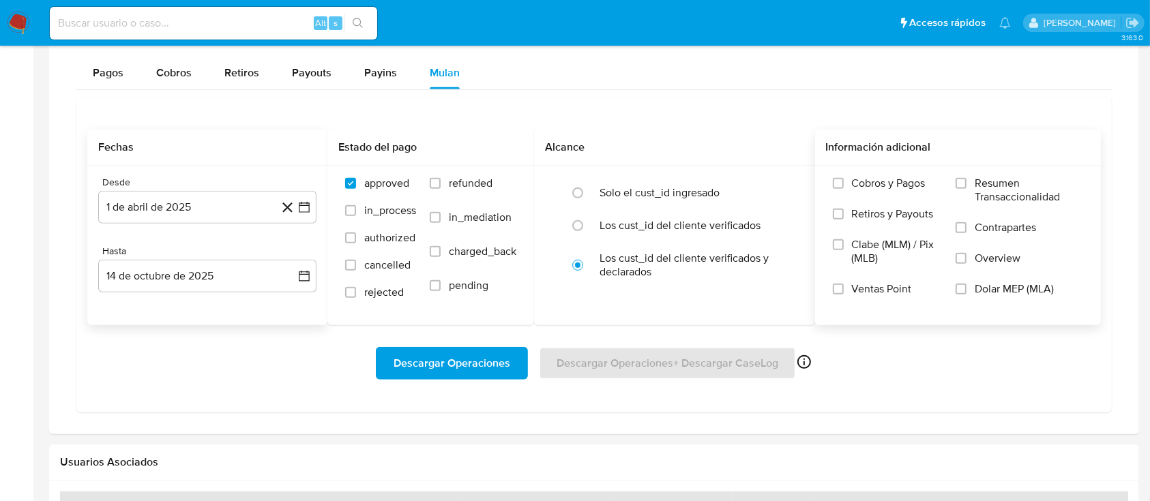
click at [991, 290] on span "Dolar MEP (MLA)" at bounding box center [1014, 289] width 79 height 14
click at [967, 290] on input "Dolar MEP (MLA)" at bounding box center [961, 289] width 11 height 11
click at [464, 370] on span "Descargar Operaciones" at bounding box center [452, 364] width 117 height 30
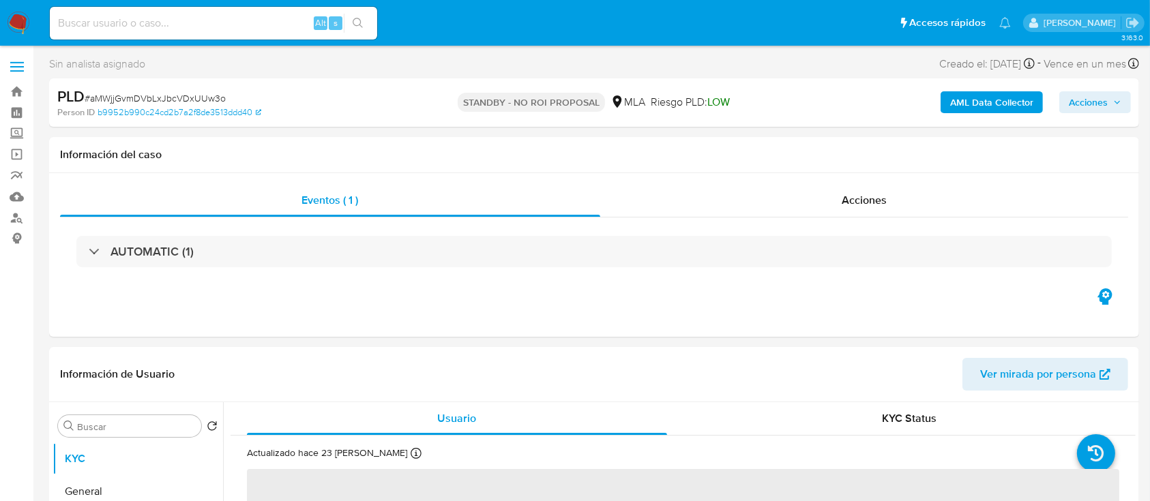
select select "10"
click at [222, 27] on input at bounding box center [213, 23] width 327 height 18
paste input "2015473137"
type input "2015473137"
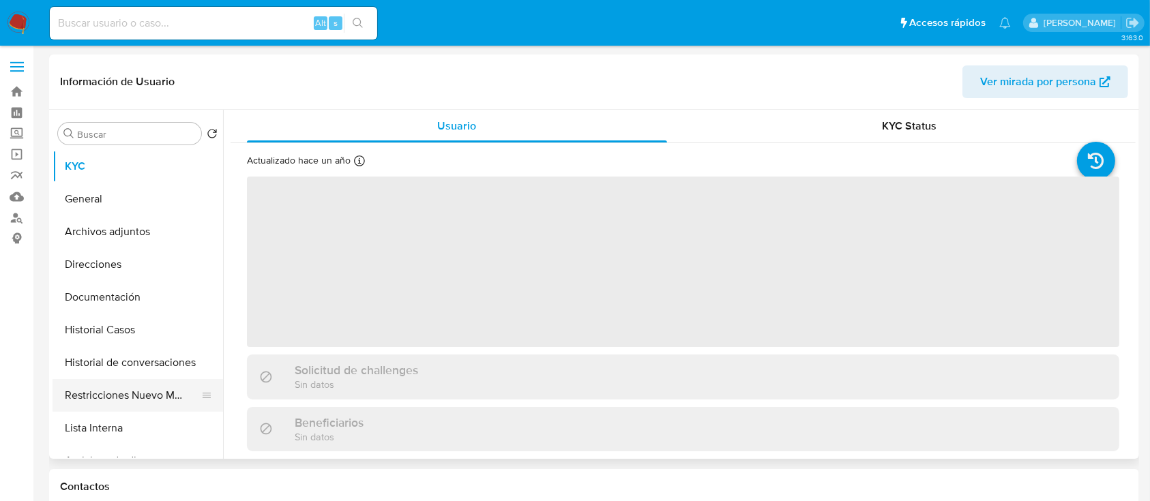
click at [177, 396] on button "Restricciones Nuevo Mundo" at bounding box center [133, 395] width 160 height 33
select select "10"
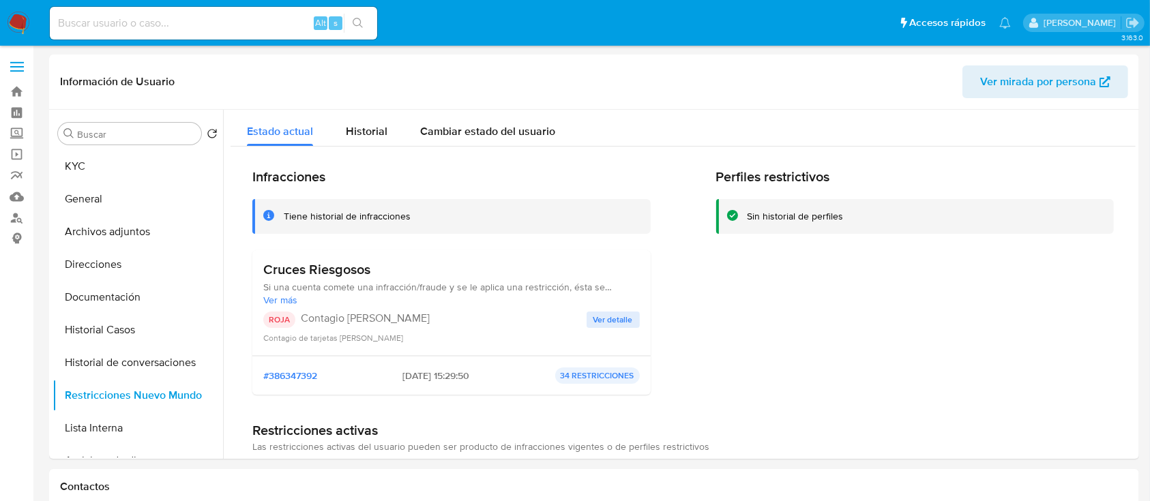
click at [262, 25] on input at bounding box center [213, 23] width 327 height 18
paste input "827836684"
type input "827836684"
click at [366, 25] on button "search-icon" at bounding box center [358, 23] width 28 height 19
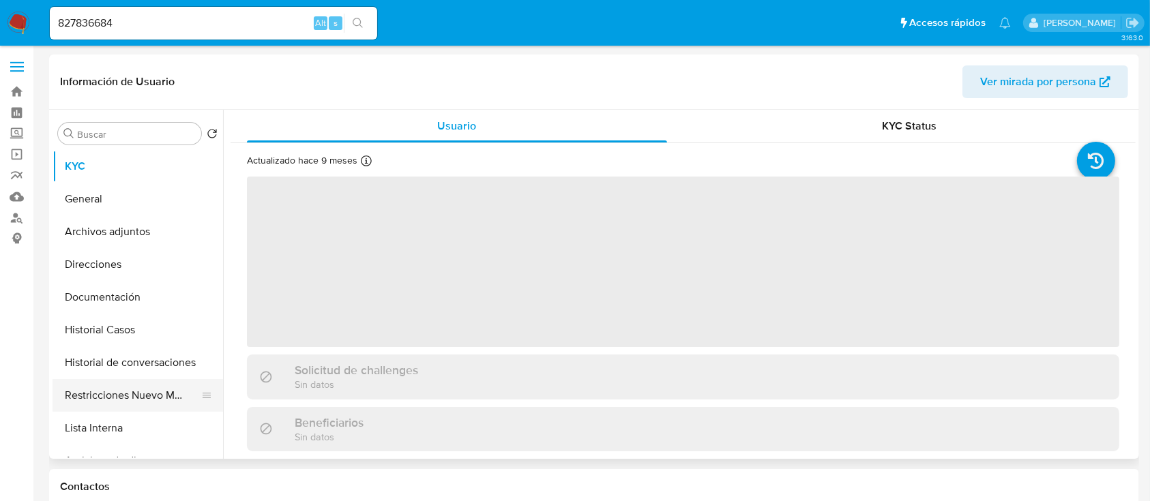
click at [155, 403] on button "Restricciones Nuevo Mundo" at bounding box center [133, 395] width 160 height 33
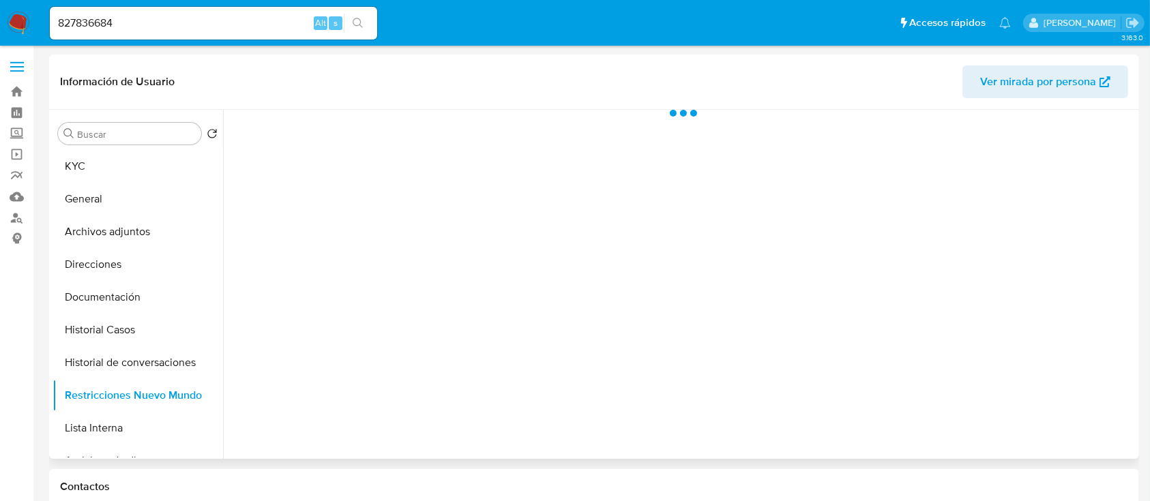
select select "10"
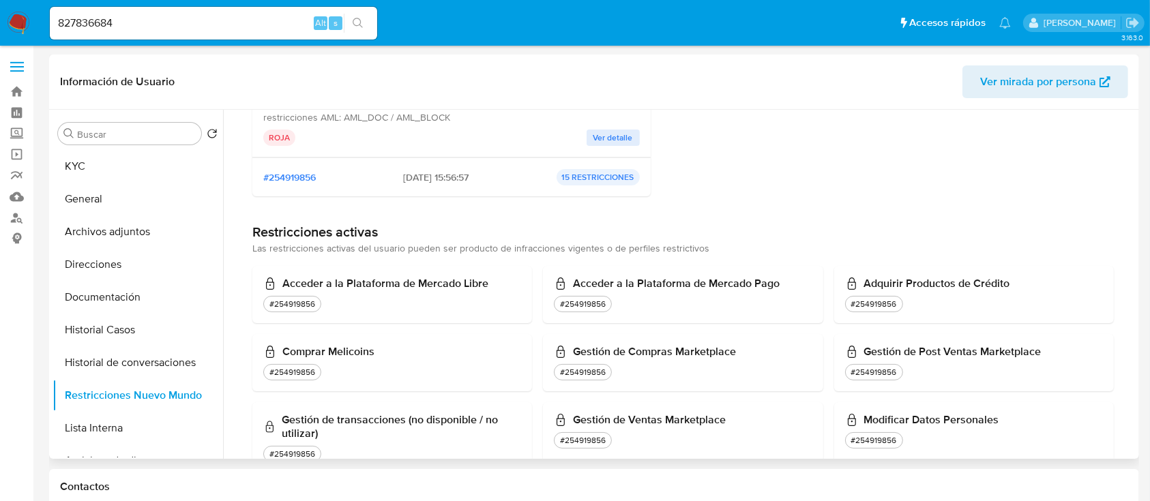
scroll to position [91, 0]
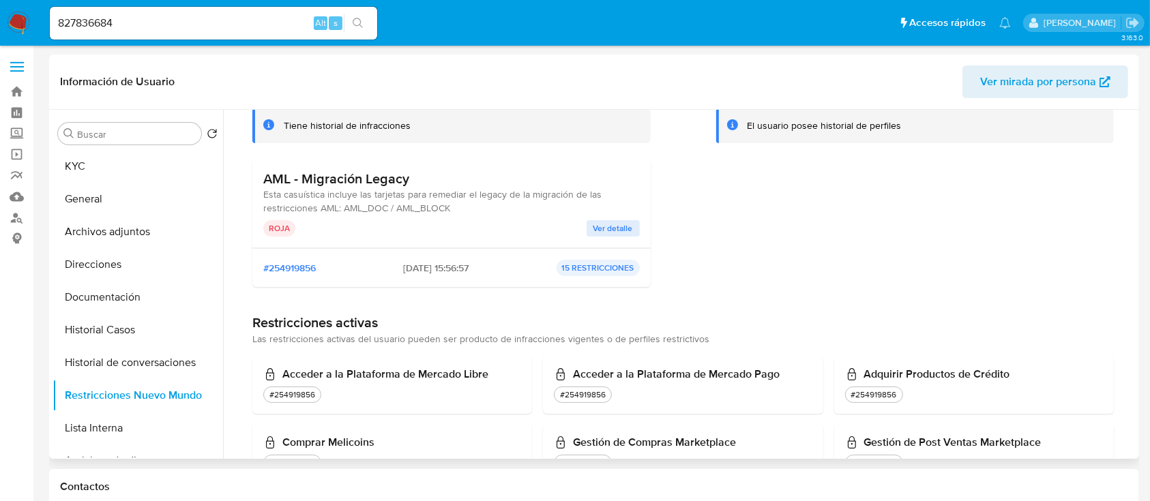
drag, startPoint x: 347, startPoint y: 205, endPoint x: 536, endPoint y: 207, distance: 189.7
click at [536, 207] on div "AML - Migración Legacy Esta casuística incluye las tarjetas para remediar el le…" at bounding box center [451, 193] width 377 height 44
click at [438, 237] on div "AML - Migración Legacy Esta casuística incluye las tarjetas para remediar el le…" at bounding box center [451, 204] width 398 height 89
click at [153, 337] on button "Historial Casos" at bounding box center [133, 330] width 160 height 33
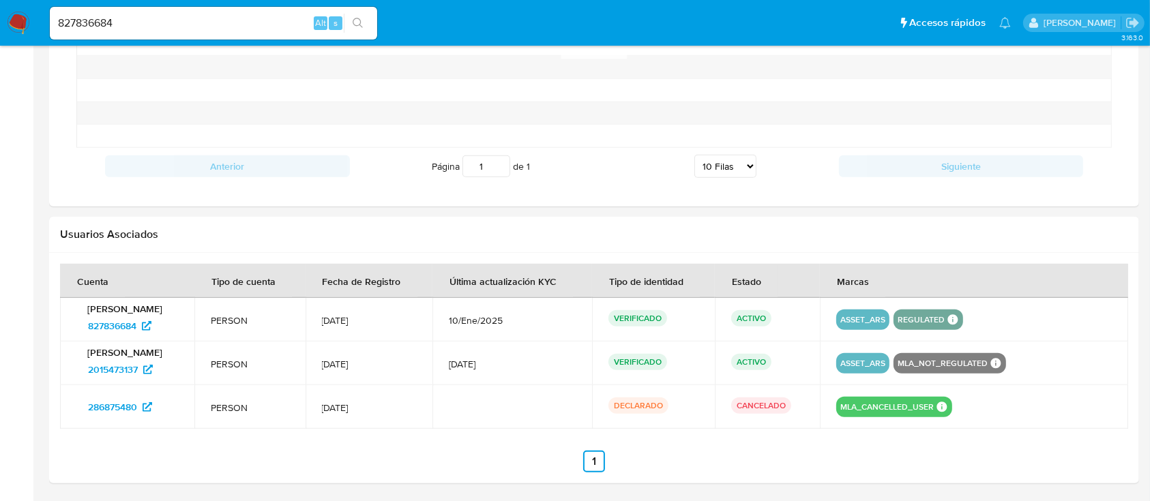
scroll to position [909, 0]
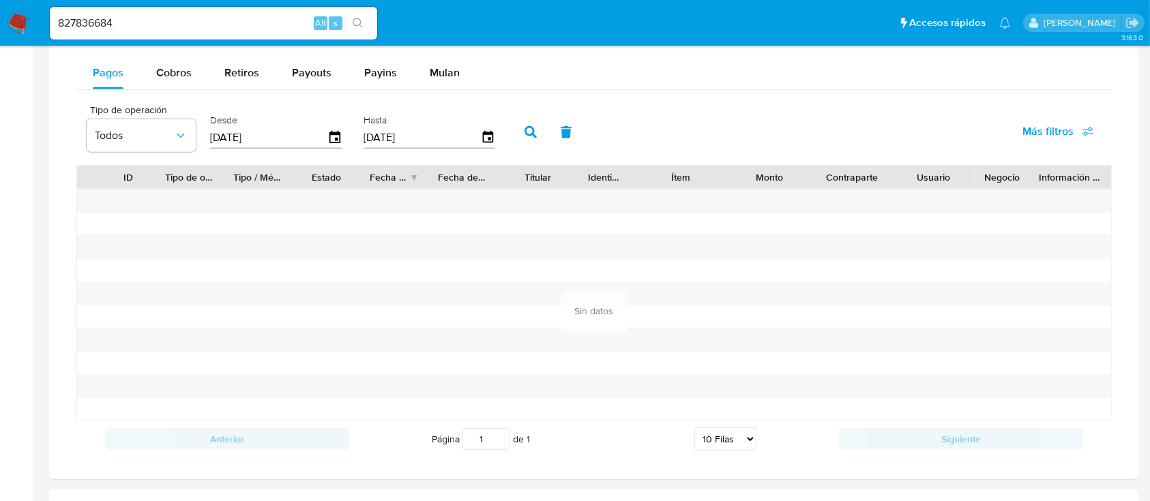
click at [226, 35] on div "827836684 Alt s" at bounding box center [213, 23] width 327 height 33
click at [218, 23] on input "827836684" at bounding box center [213, 23] width 327 height 18
paste input "OtqOIrcPk0C2W9pQ6wdeJ43u"
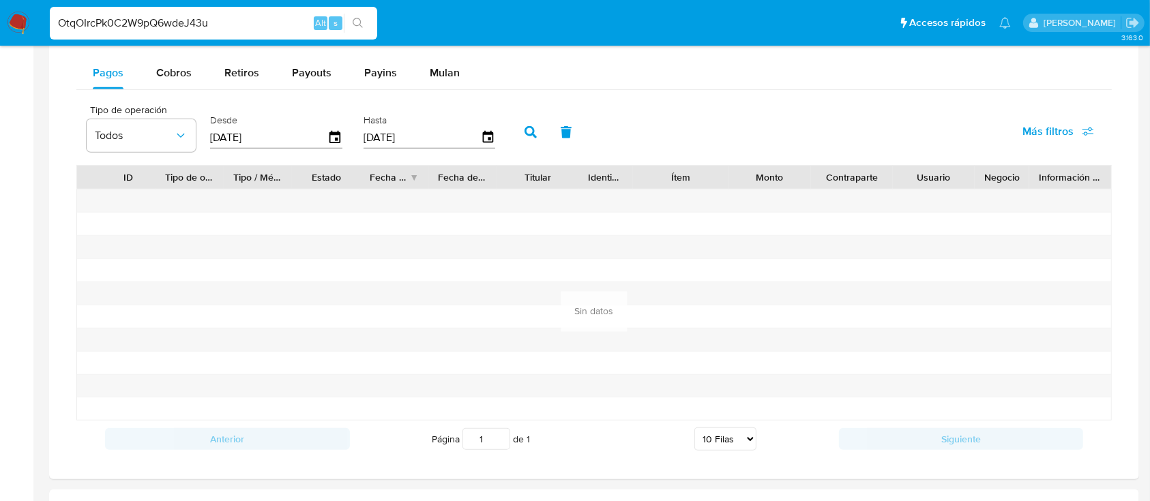
type input "OtqOIrcPk0C2W9pQ6wdeJ43u"
click at [364, 23] on button "search-icon" at bounding box center [358, 23] width 28 height 19
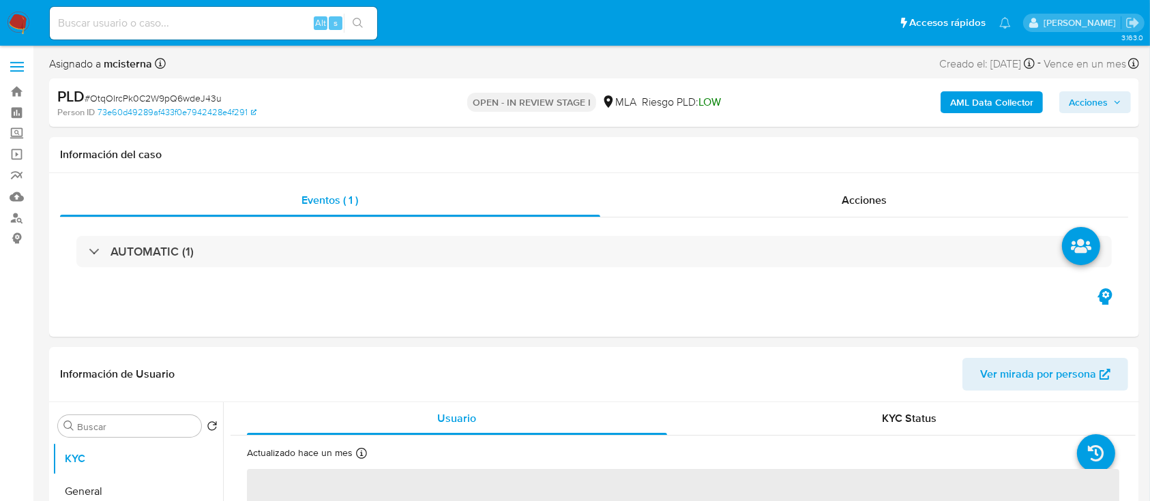
select select "10"
